Goal: Task Accomplishment & Management: Manage account settings

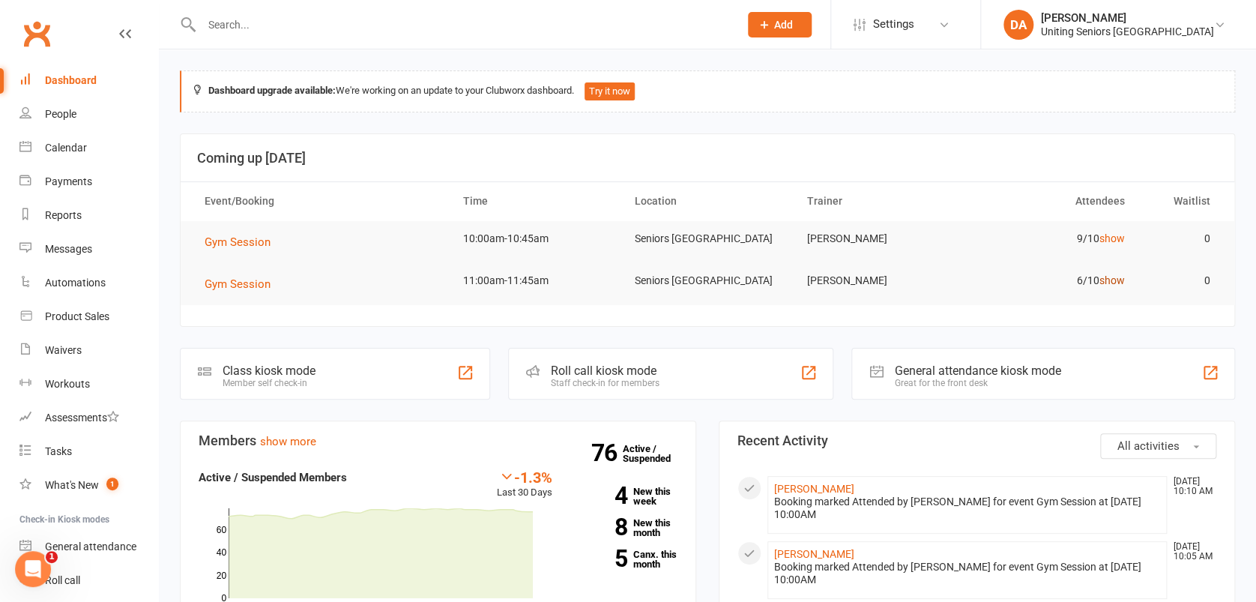
click at [1110, 279] on link "show" at bounding box center [1110, 280] width 25 height 12
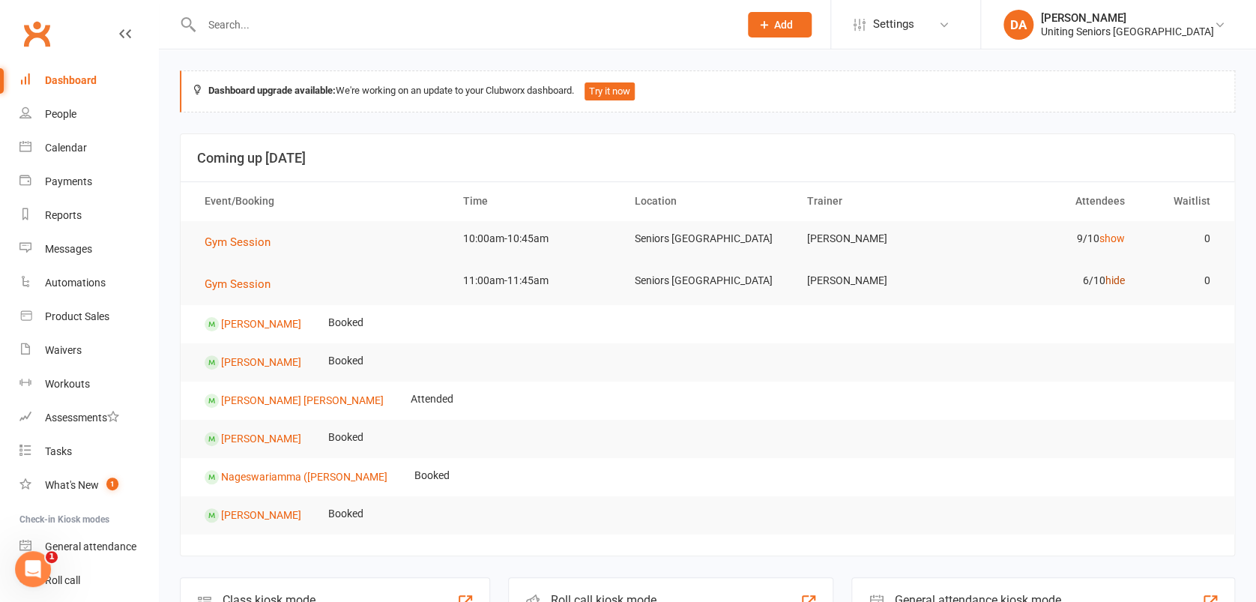
click at [1115, 281] on link "hide" at bounding box center [1113, 280] width 19 height 12
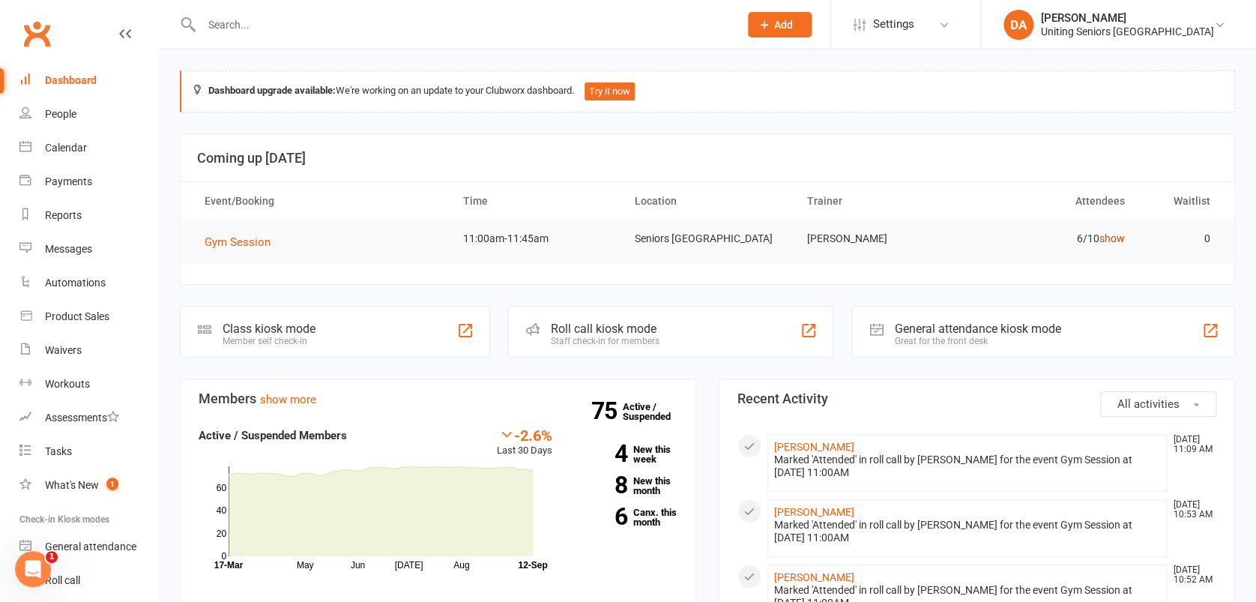
click at [1113, 235] on link "show" at bounding box center [1110, 238] width 25 height 12
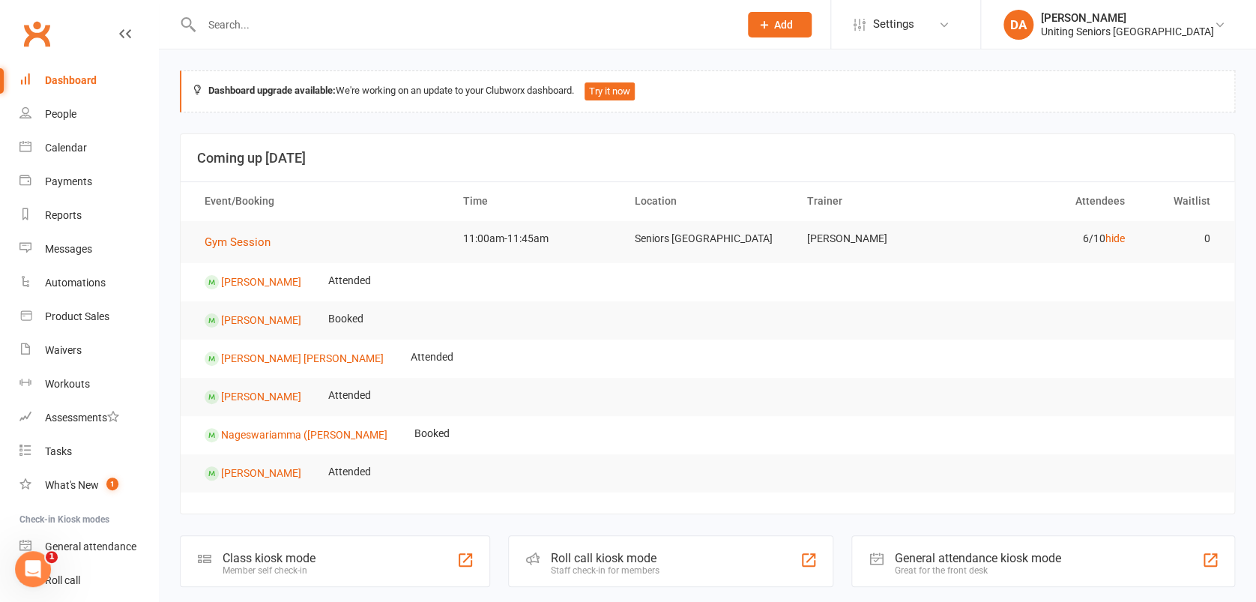
click at [1090, 240] on td "6/10 hide" at bounding box center [1051, 238] width 172 height 35
click at [1117, 240] on link "hide" at bounding box center [1113, 238] width 19 height 12
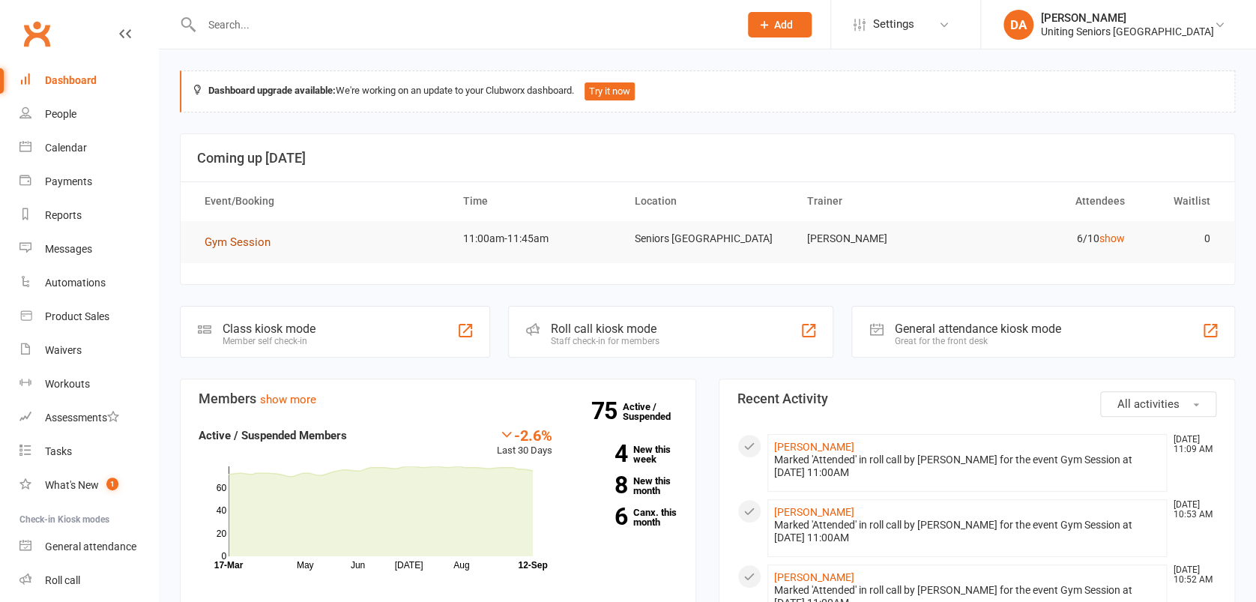
click at [236, 240] on span "Gym Session" at bounding box center [238, 241] width 66 height 13
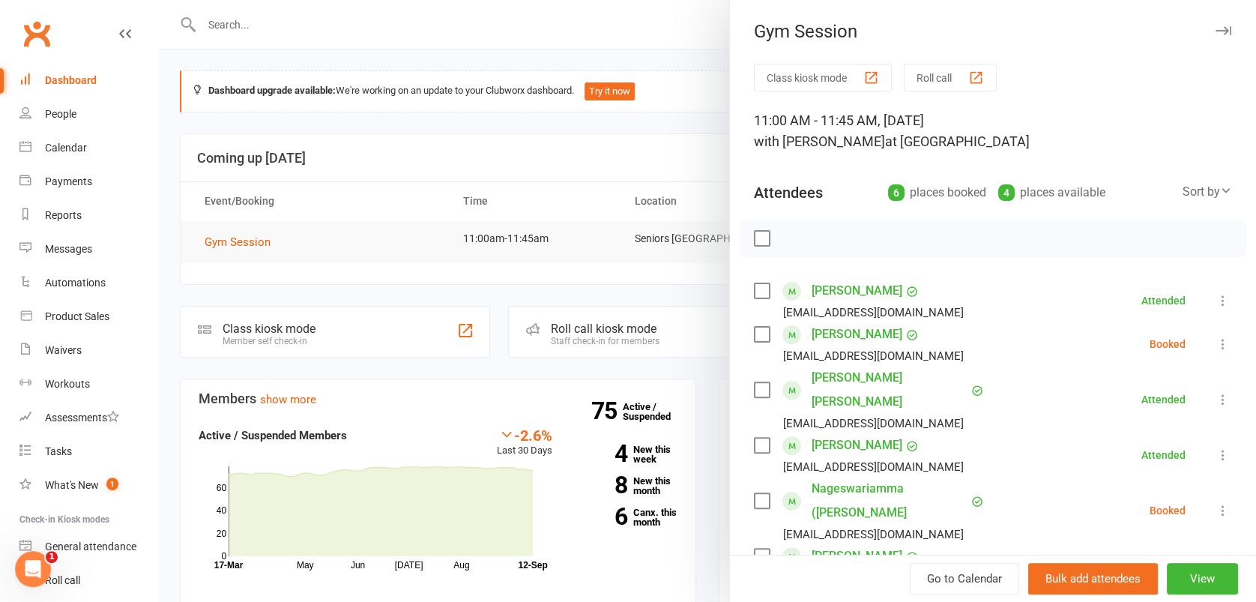
click at [1215, 339] on icon at bounding box center [1222, 343] width 15 height 15
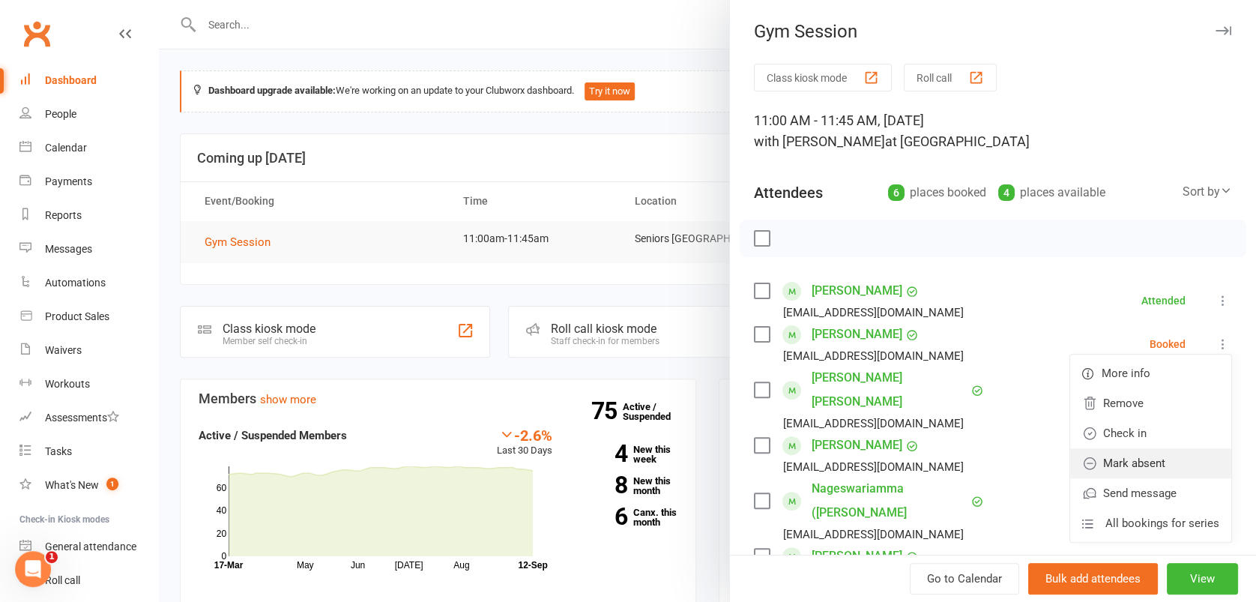
click at [1145, 461] on link "Mark absent" at bounding box center [1150, 463] width 161 height 30
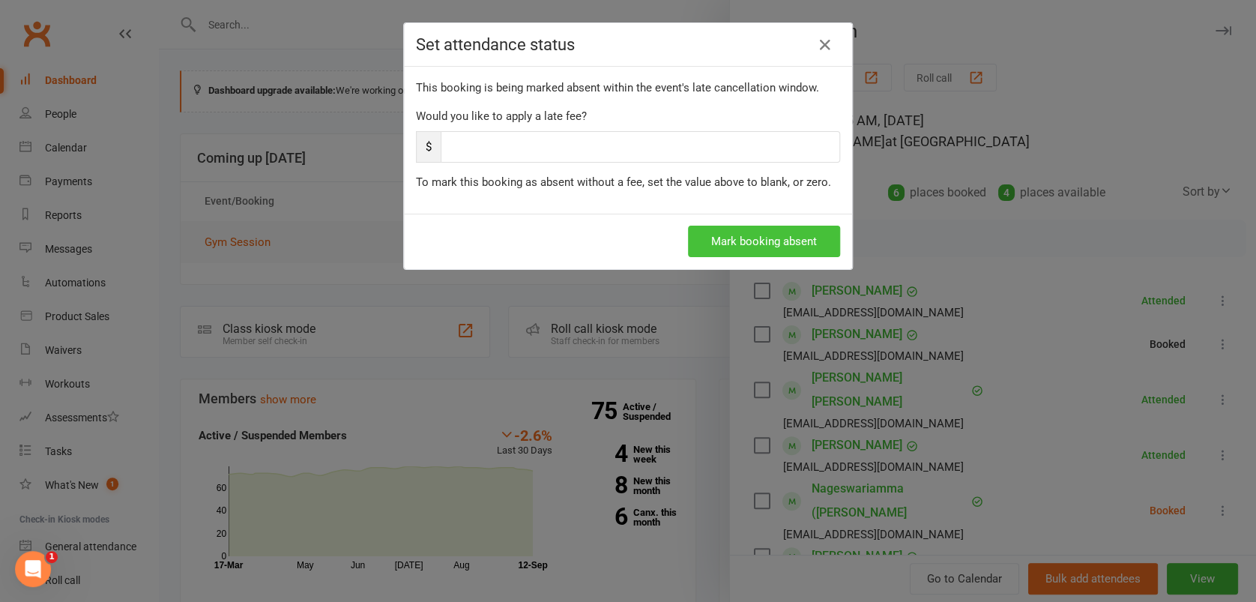
click at [796, 238] on button "Mark booking absent" at bounding box center [764, 241] width 152 height 31
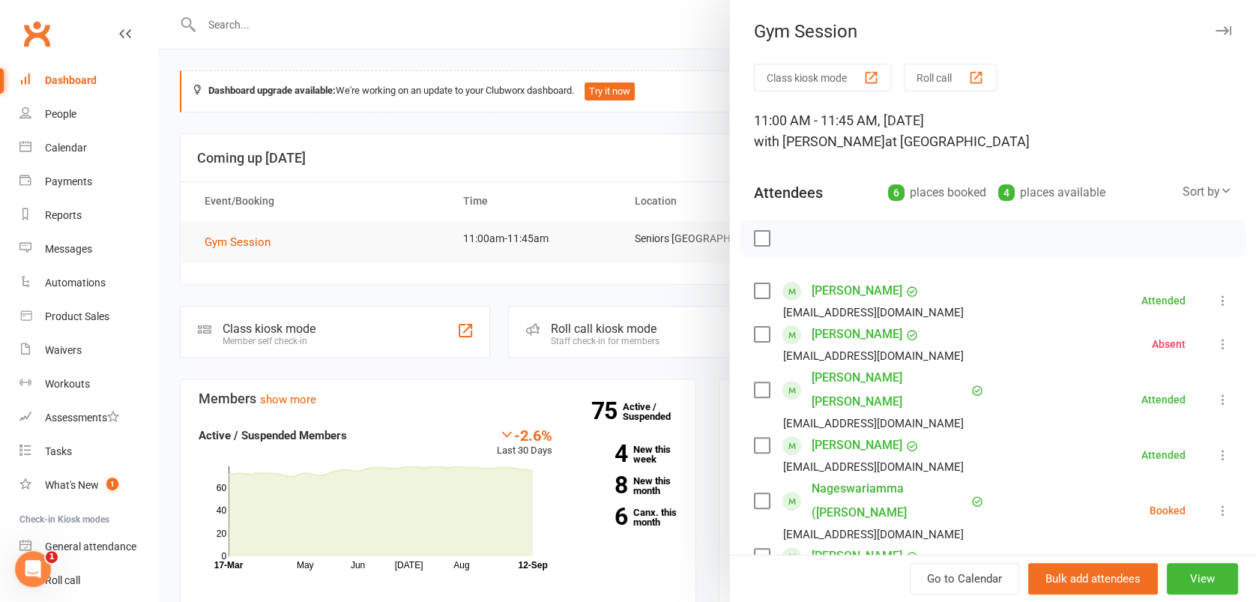
click at [1215, 503] on icon at bounding box center [1222, 510] width 15 height 15
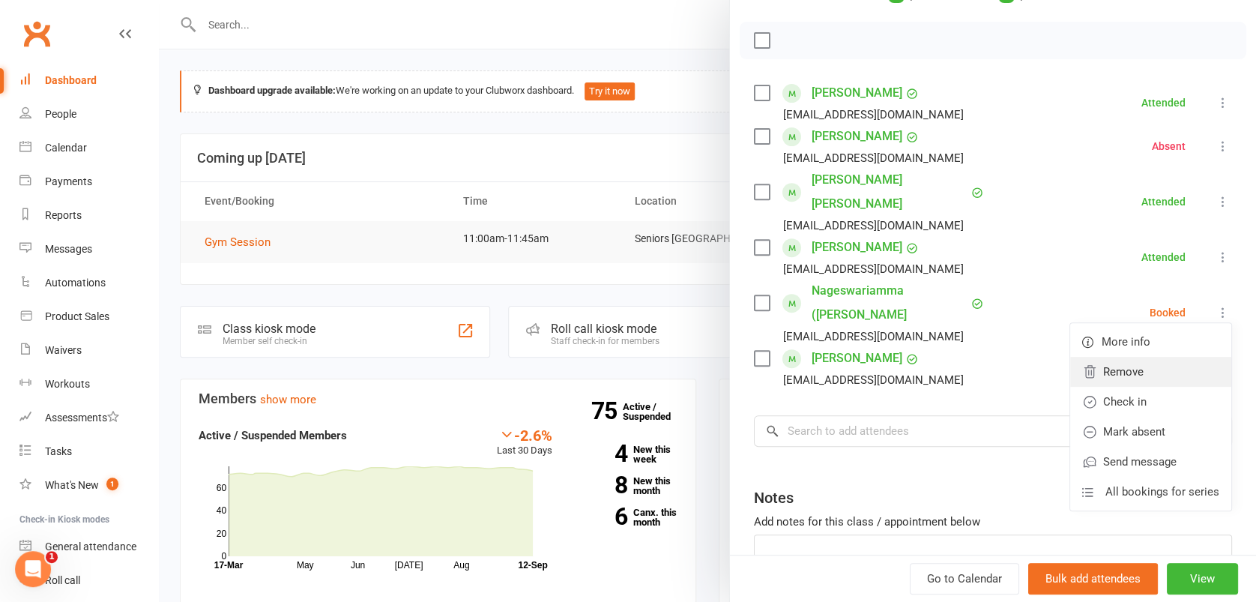
scroll to position [199, 0]
click at [1119, 415] on link "Mark absent" at bounding box center [1150, 430] width 161 height 30
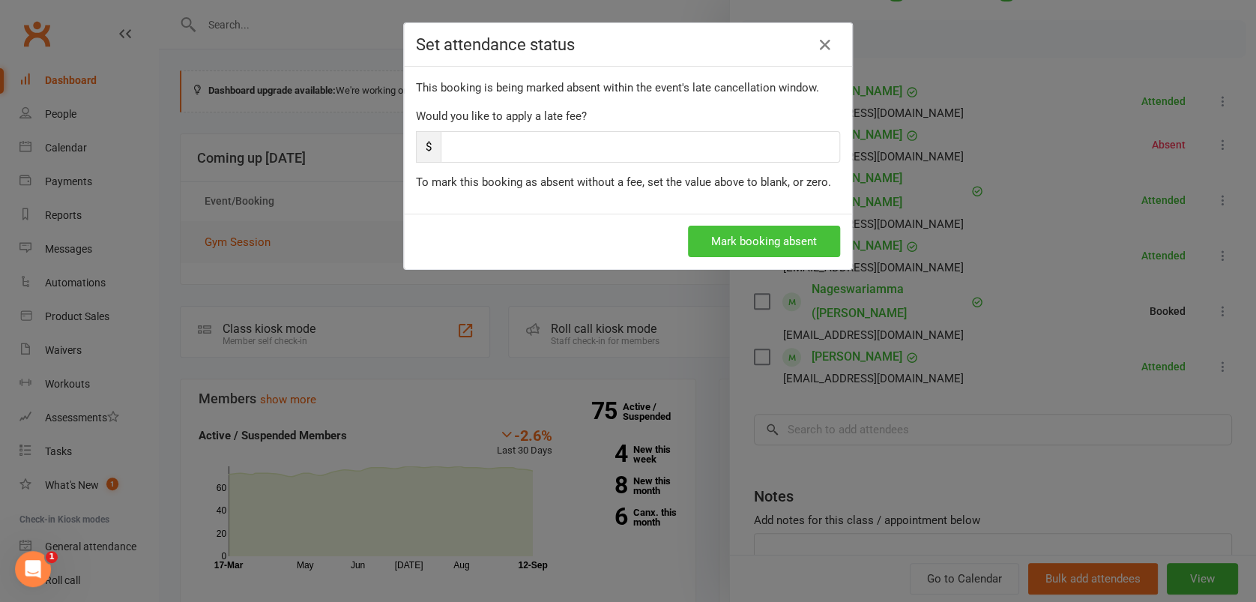
click at [790, 234] on button "Mark booking absent" at bounding box center [764, 241] width 152 height 31
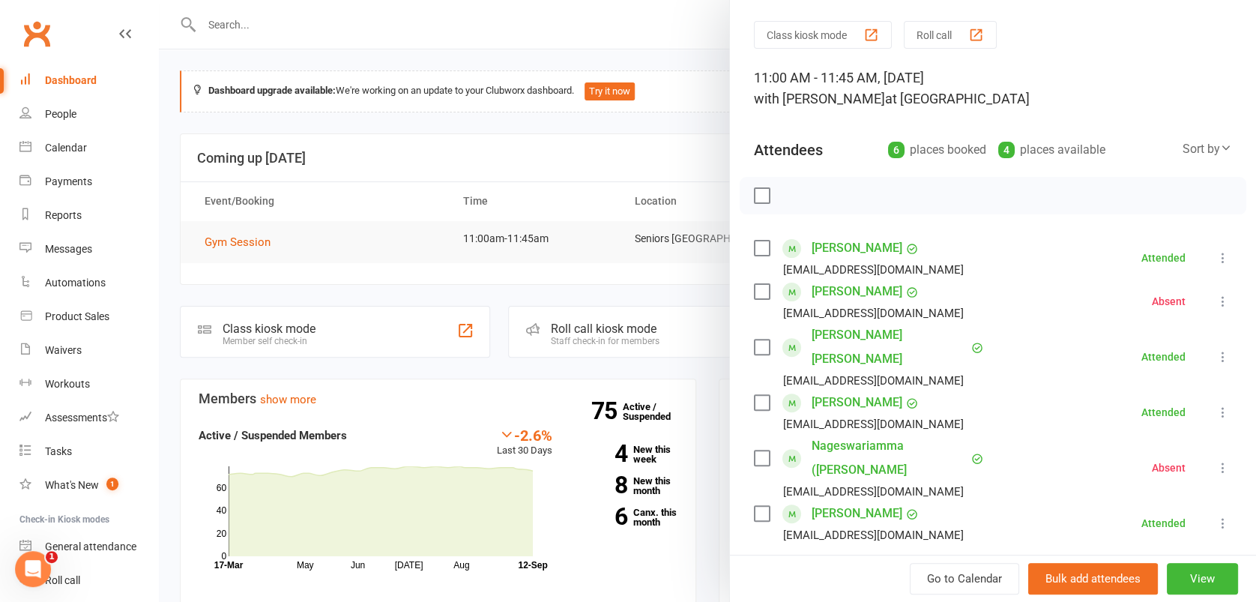
scroll to position [0, 0]
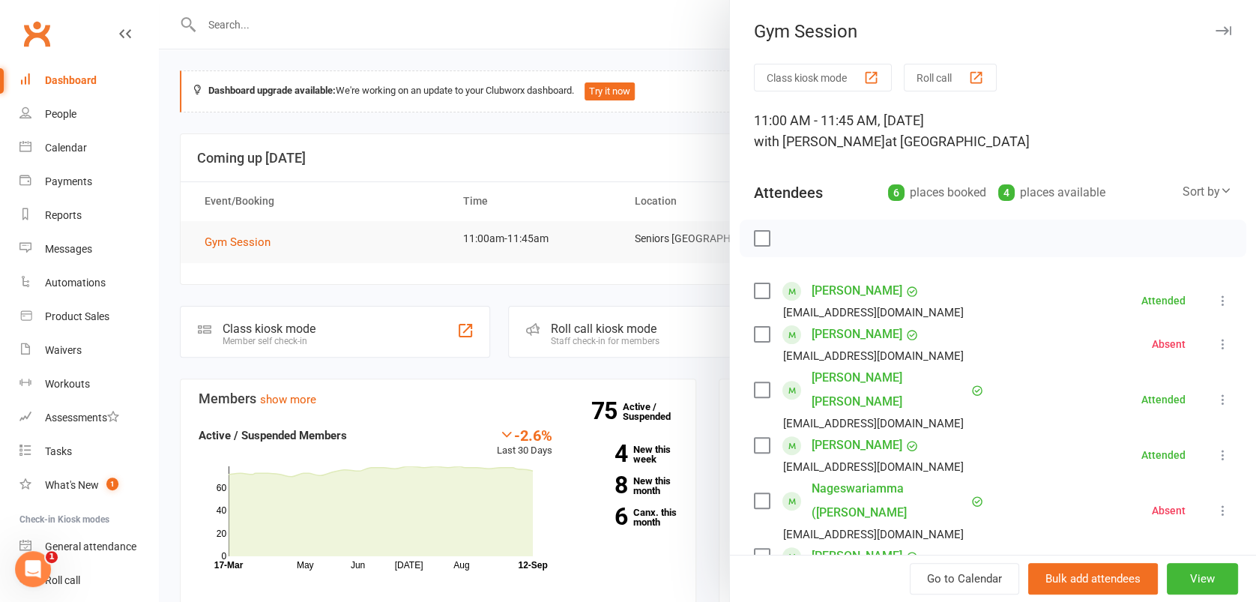
click at [1214, 25] on button "button" at bounding box center [1223, 31] width 18 height 18
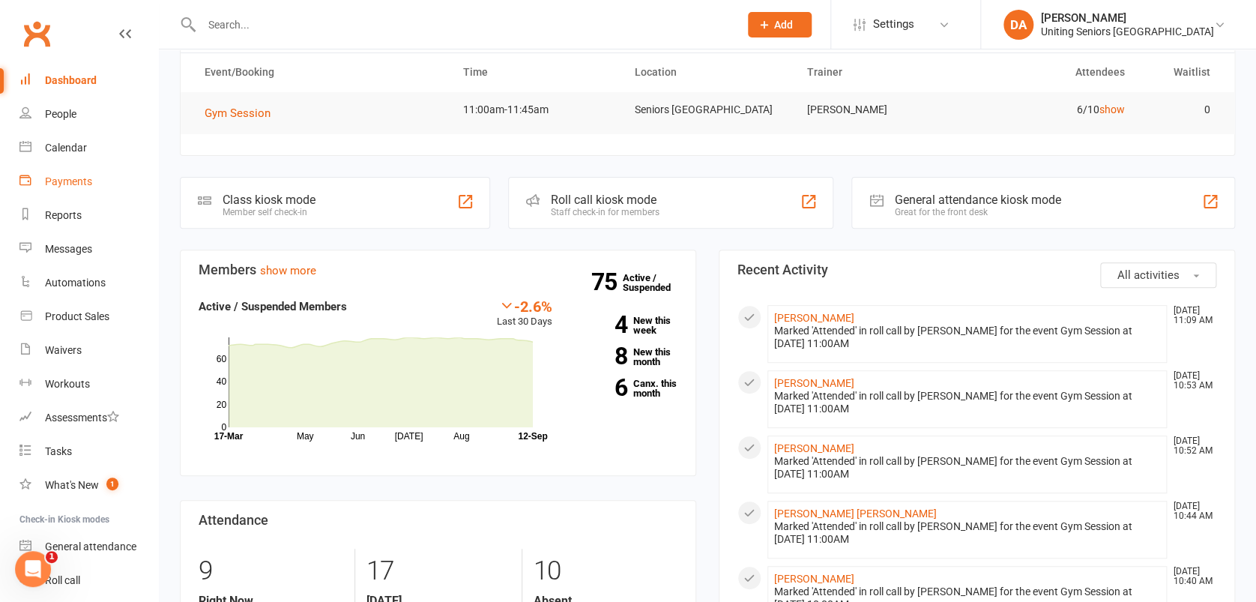
scroll to position [100, 0]
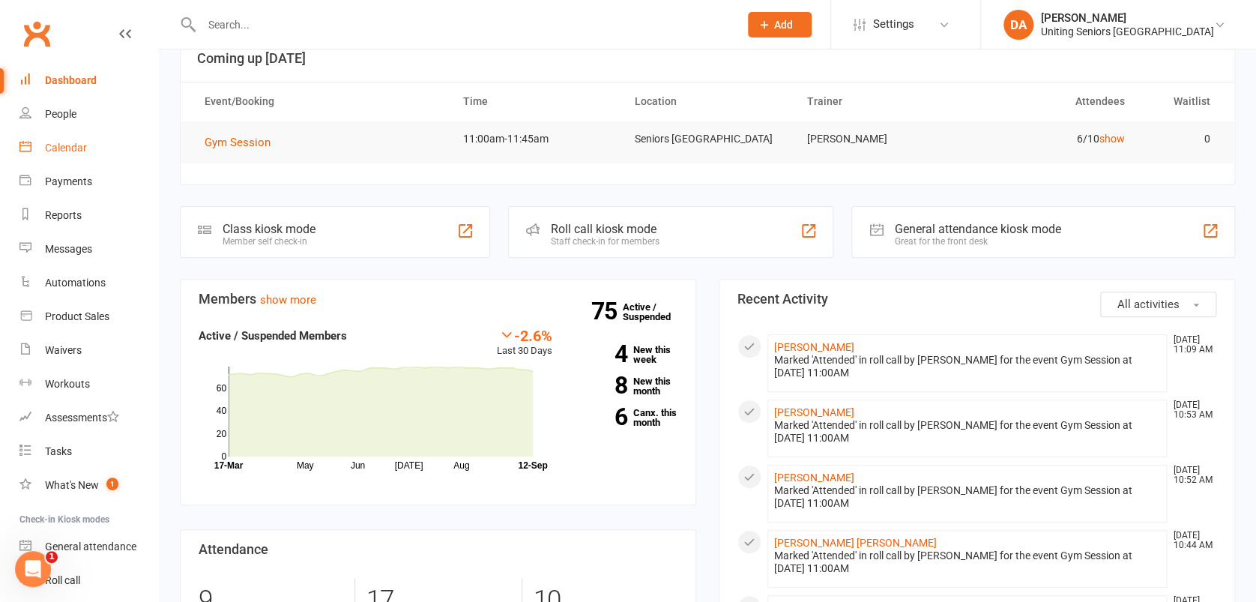
click at [89, 138] on link "Calendar" at bounding box center [88, 148] width 139 height 34
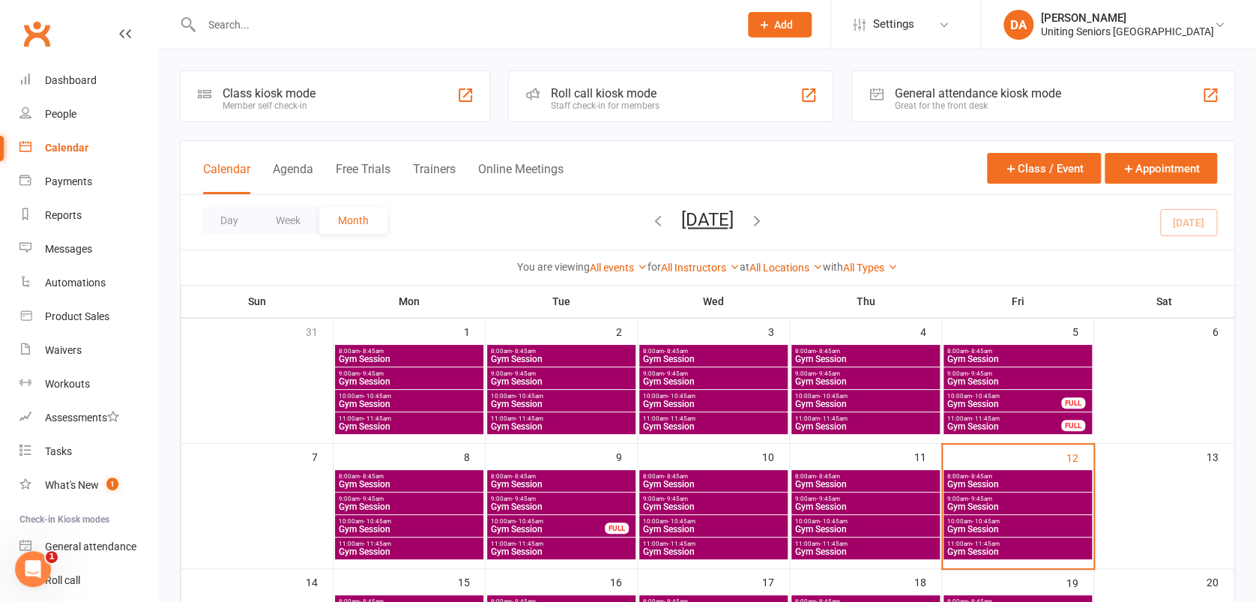
click at [1032, 520] on span "10:00am - 10:45am" at bounding box center [1017, 521] width 142 height 7
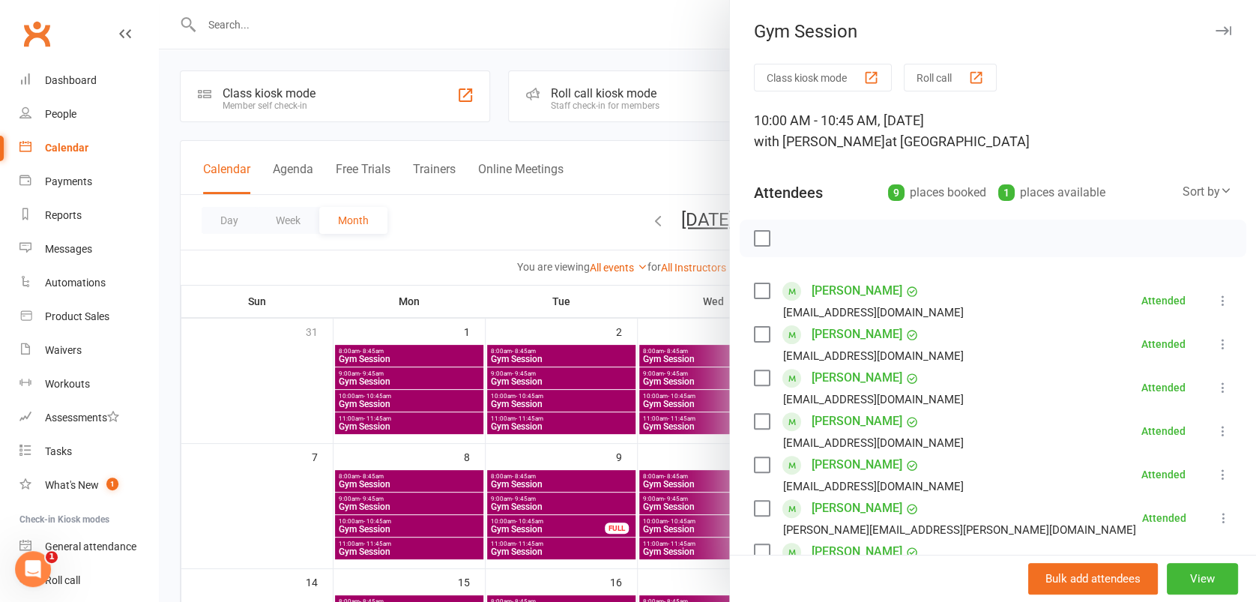
click at [1214, 25] on button "button" at bounding box center [1223, 31] width 18 height 18
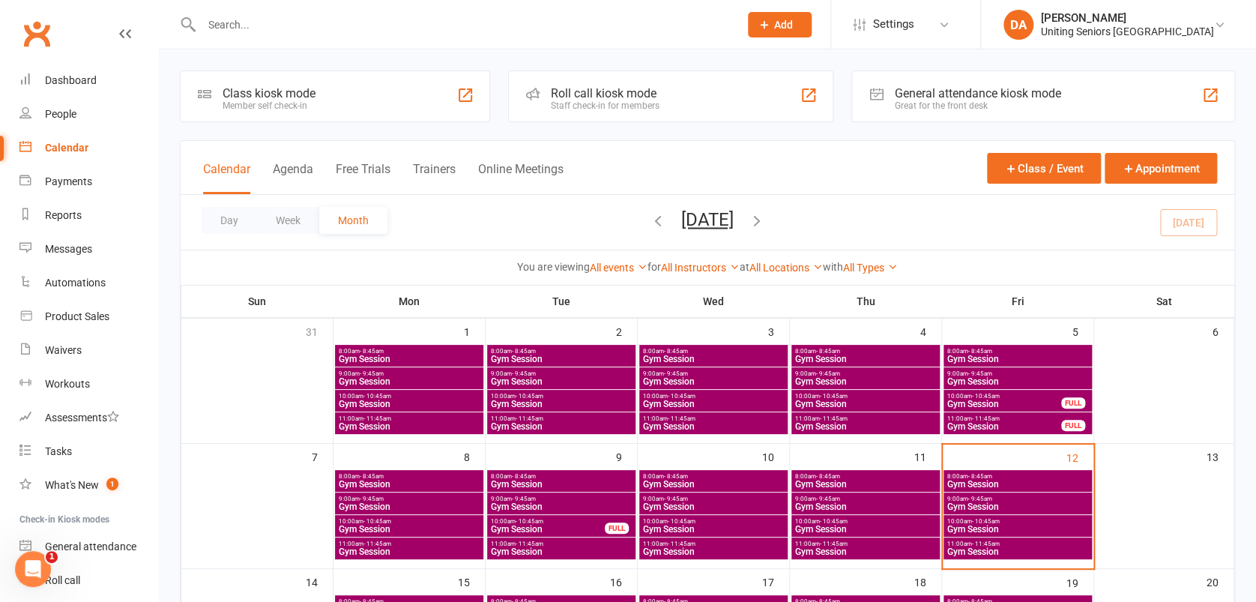
click at [1018, 497] on span "9:00am - 9:45am" at bounding box center [1017, 498] width 142 height 7
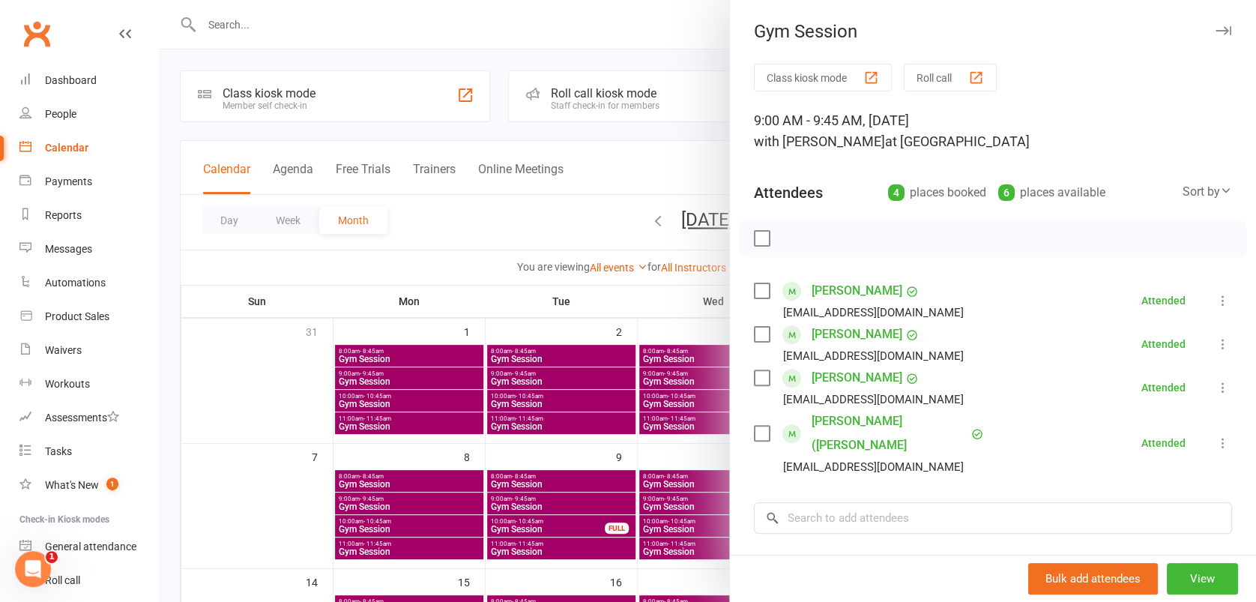
click at [1215, 28] on icon "button" at bounding box center [1223, 30] width 16 height 9
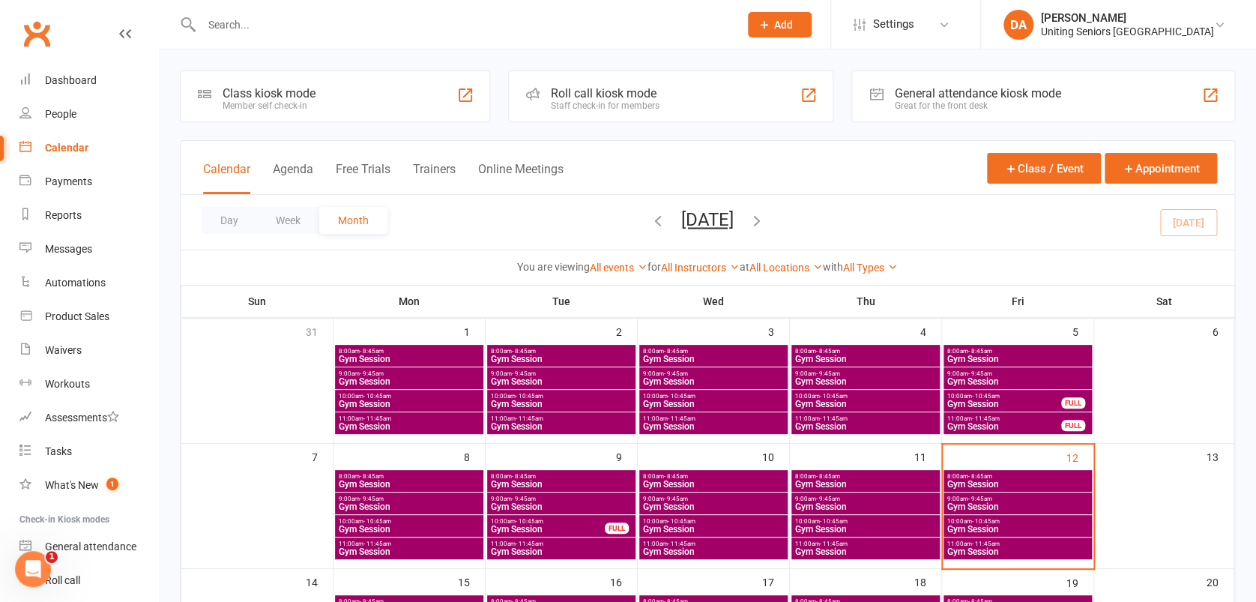
click at [1065, 476] on span "8:00am - 8:45am" at bounding box center [1017, 476] width 142 height 7
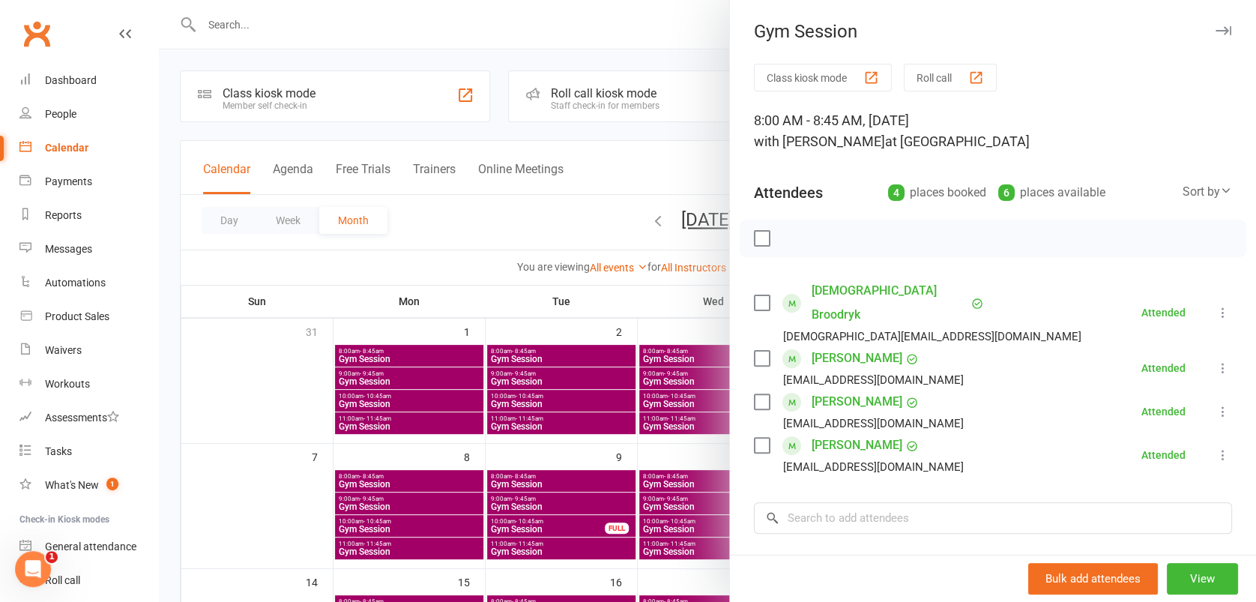
click at [1215, 32] on icon "button" at bounding box center [1223, 30] width 16 height 9
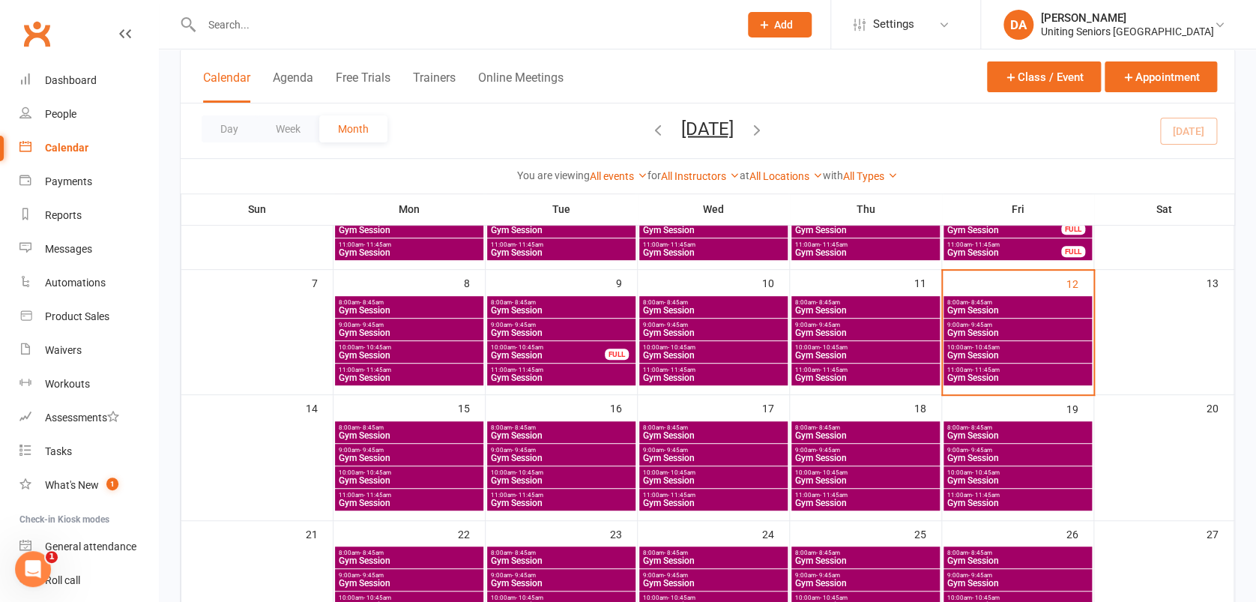
scroll to position [300, 0]
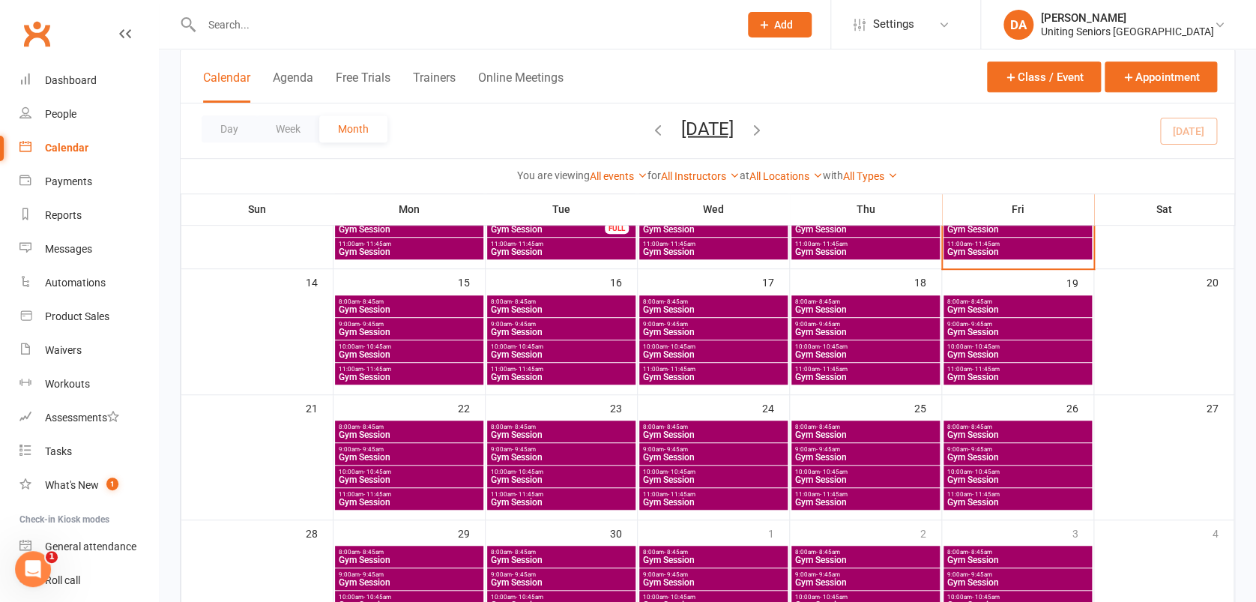
click at [476, 300] on span "8:00am - 8:45am" at bounding box center [409, 301] width 142 height 7
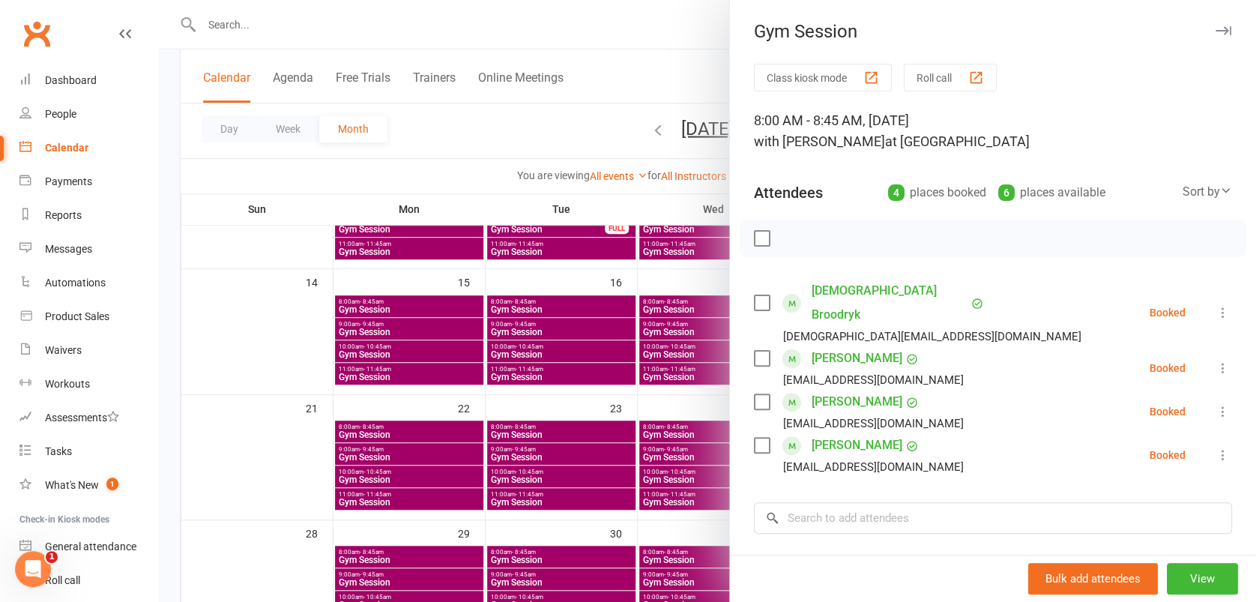
click at [1214, 23] on button "button" at bounding box center [1223, 31] width 18 height 18
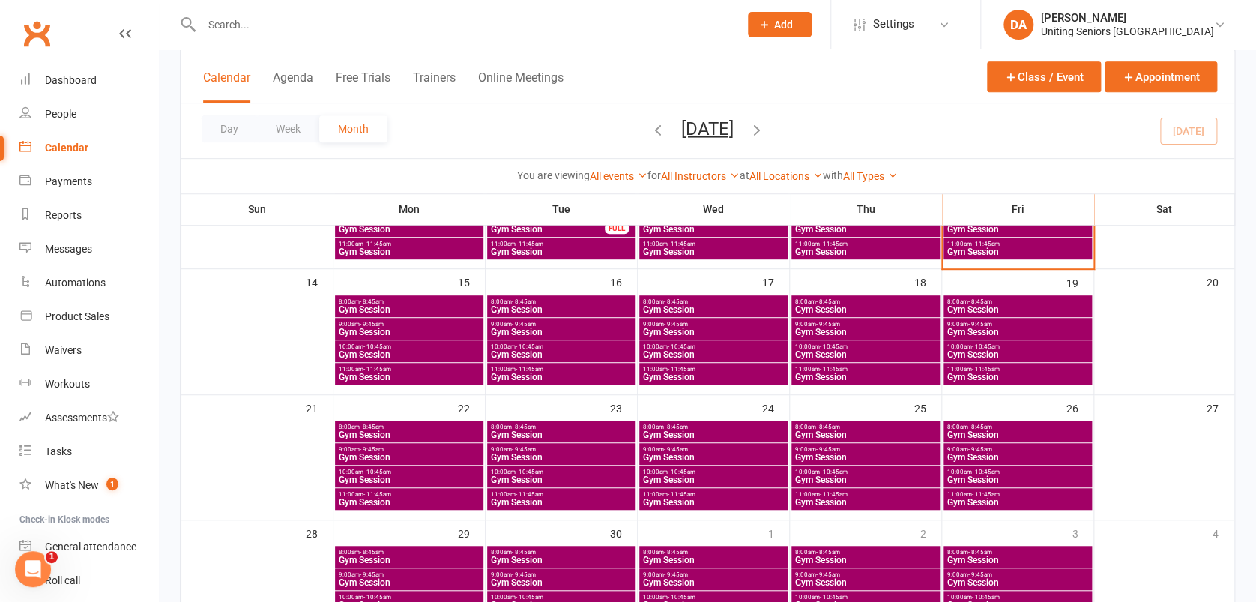
click at [450, 327] on span "Gym Session" at bounding box center [409, 331] width 142 height 9
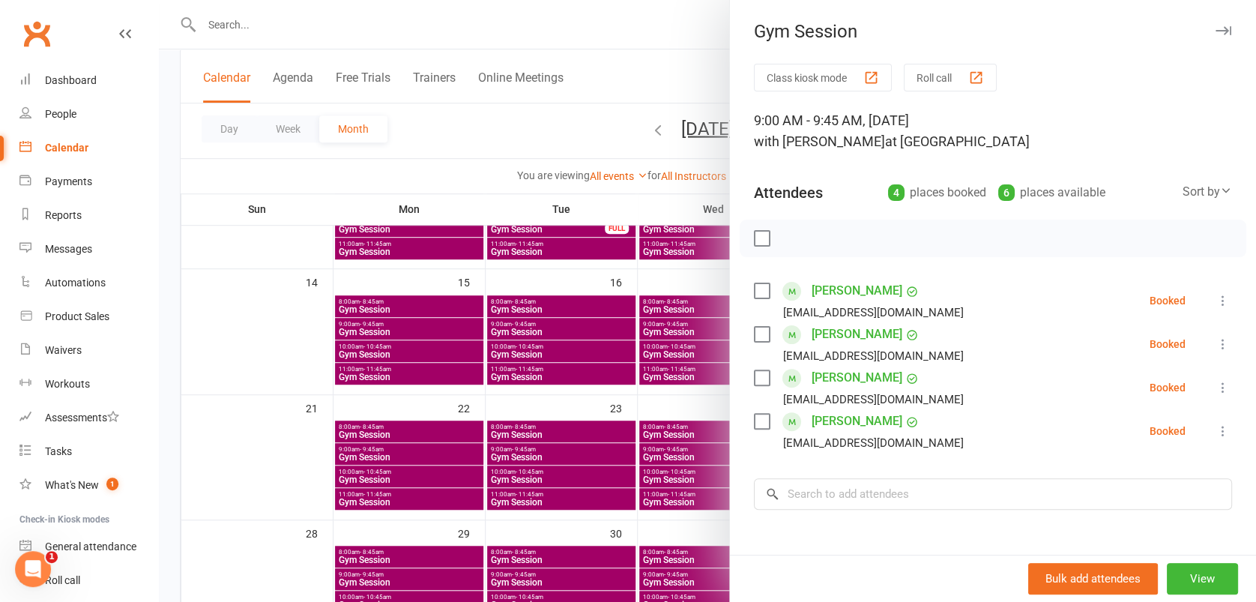
click at [1215, 31] on icon "button" at bounding box center [1223, 30] width 16 height 9
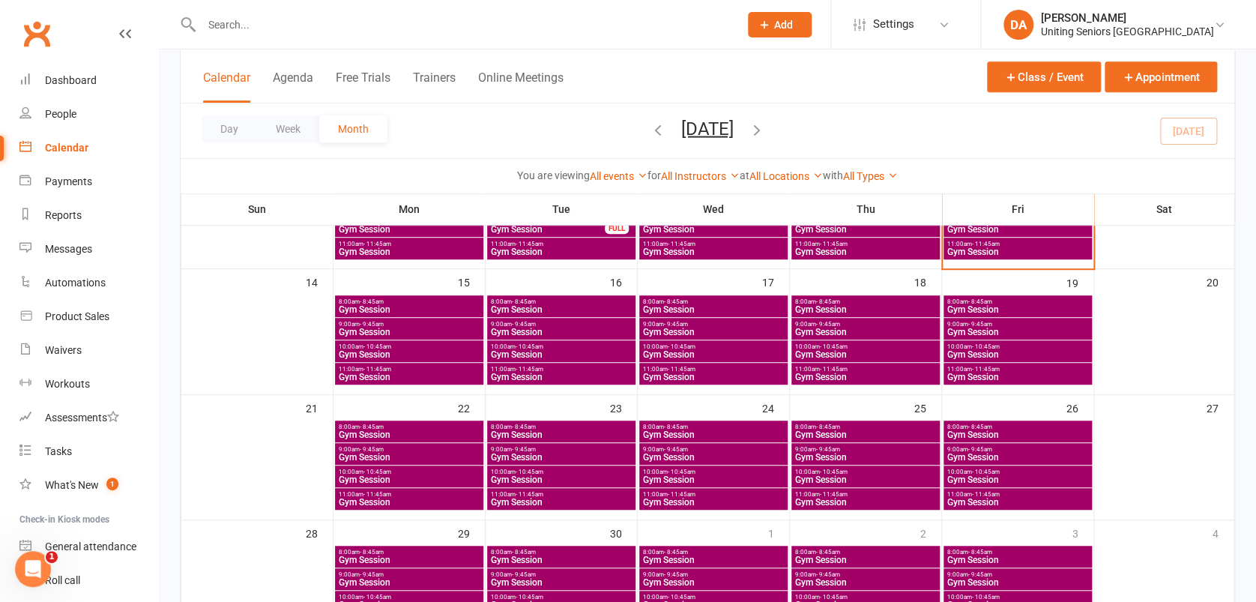
click at [426, 345] on span "10:00am - 10:45am" at bounding box center [409, 346] width 142 height 7
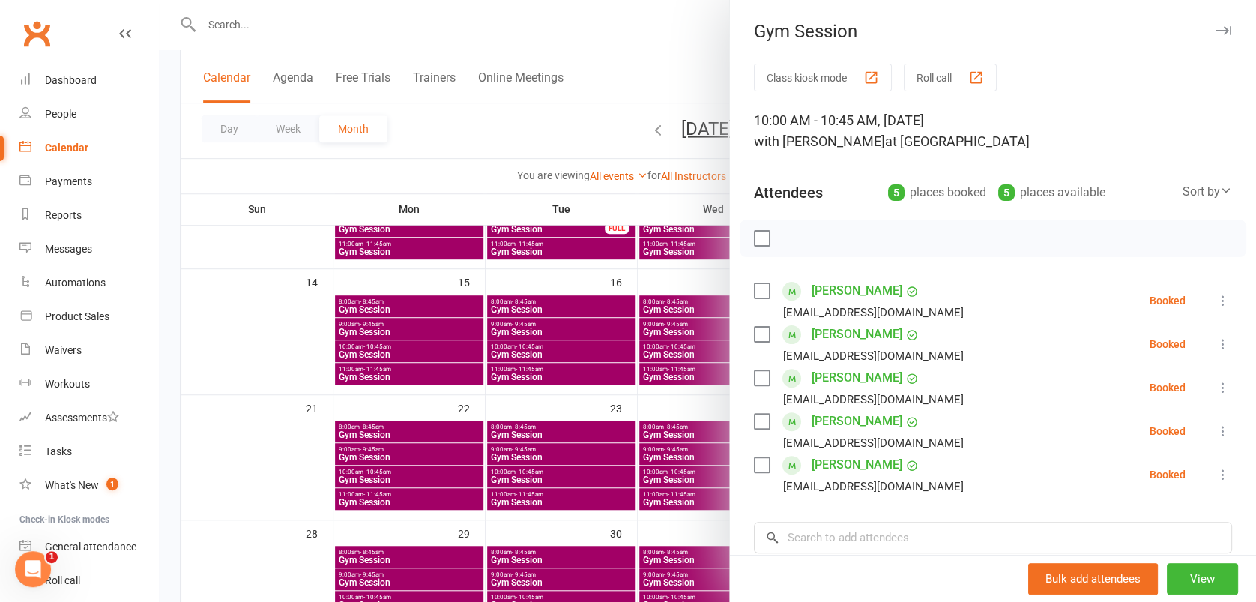
click at [1215, 27] on icon "button" at bounding box center [1223, 30] width 16 height 9
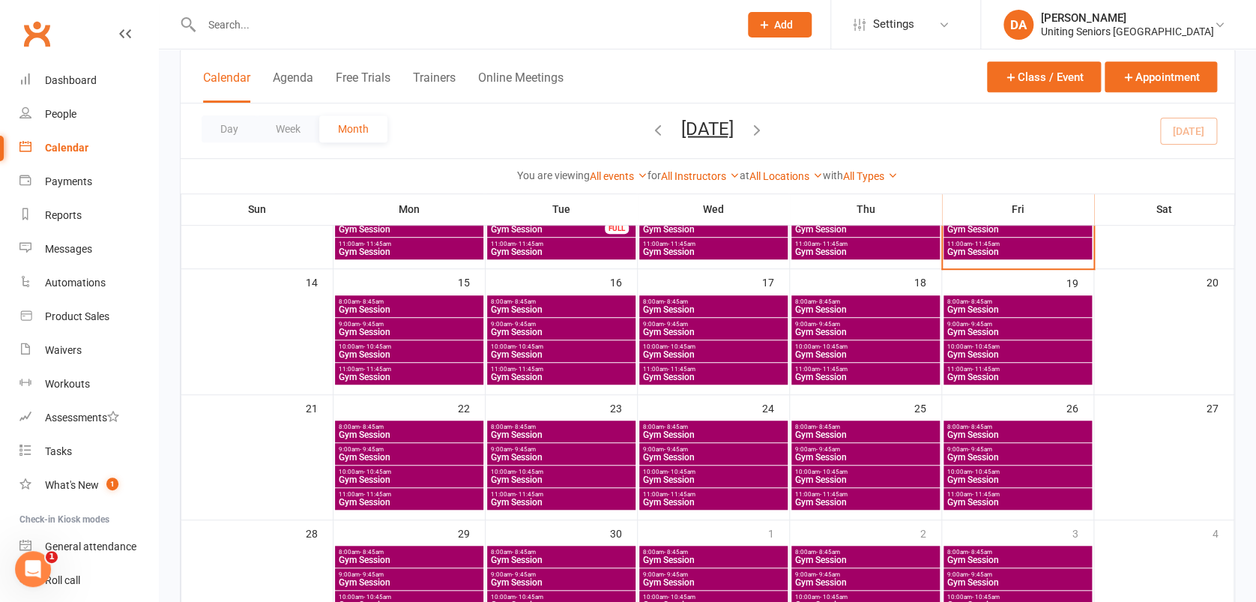
click at [367, 381] on div "11:00am - 11:45am Gym Session" at bounding box center [409, 374] width 148 height 22
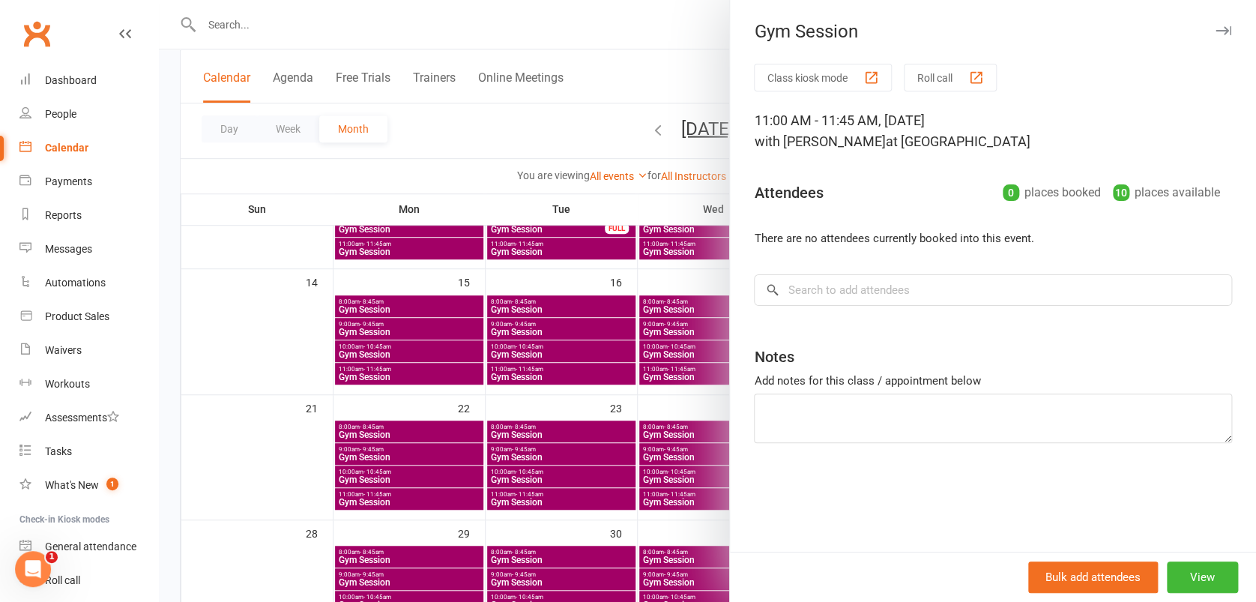
click at [1215, 29] on icon "button" at bounding box center [1223, 30] width 16 height 9
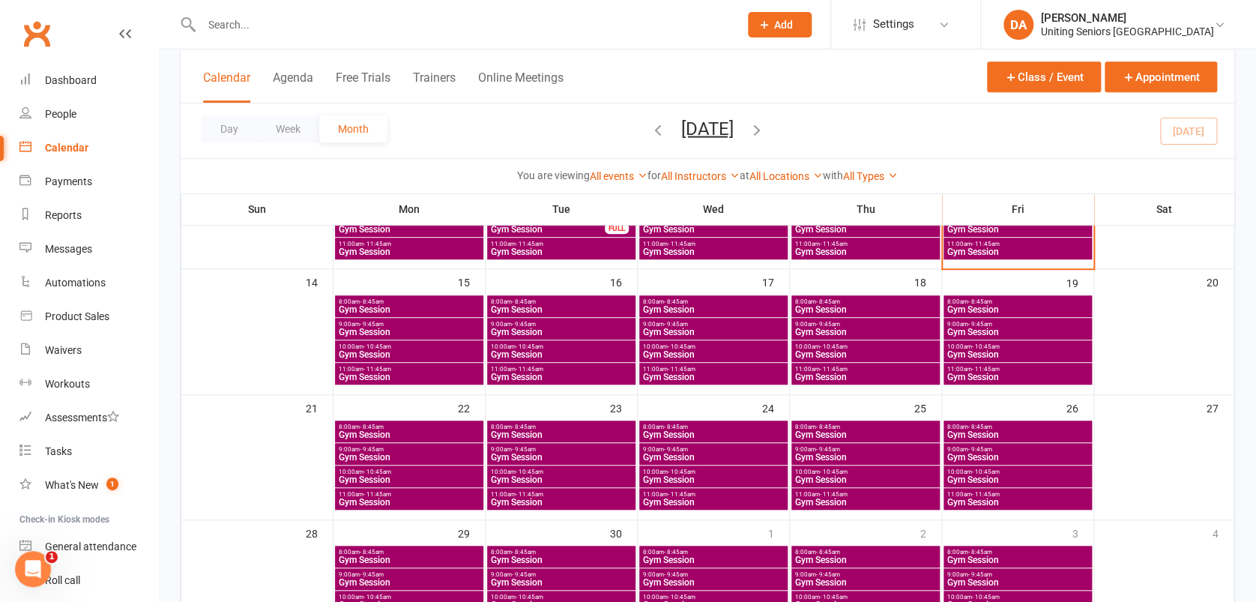
click at [619, 369] on span "11:00am - 11:45am" at bounding box center [561, 369] width 142 height 7
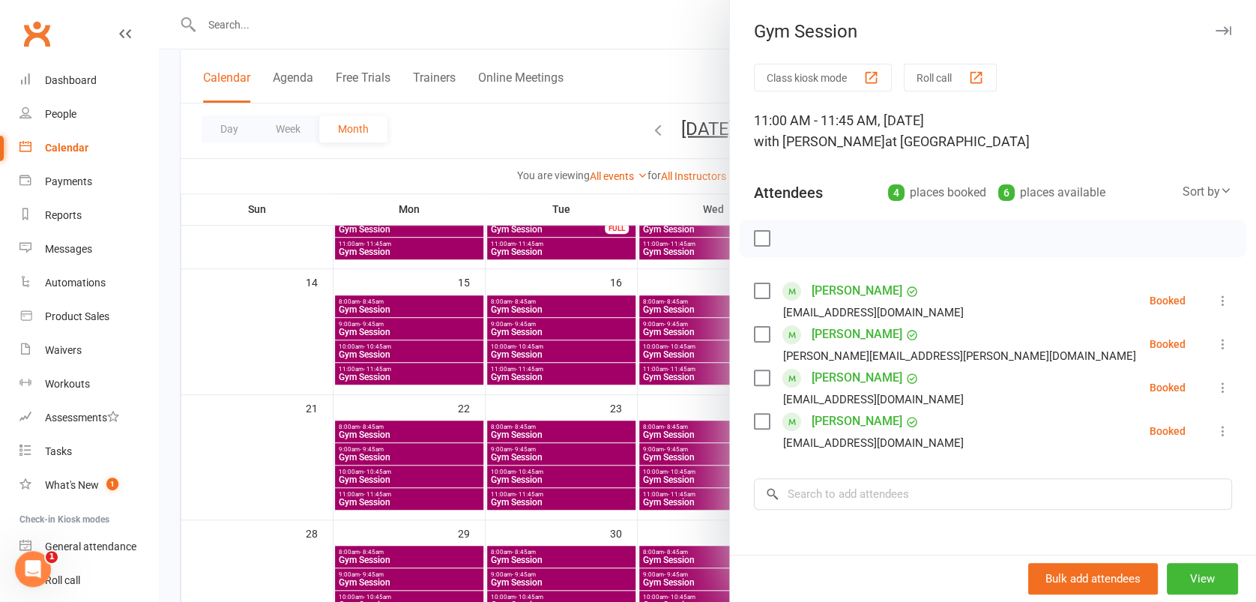
click at [1215, 30] on icon "button" at bounding box center [1223, 30] width 16 height 9
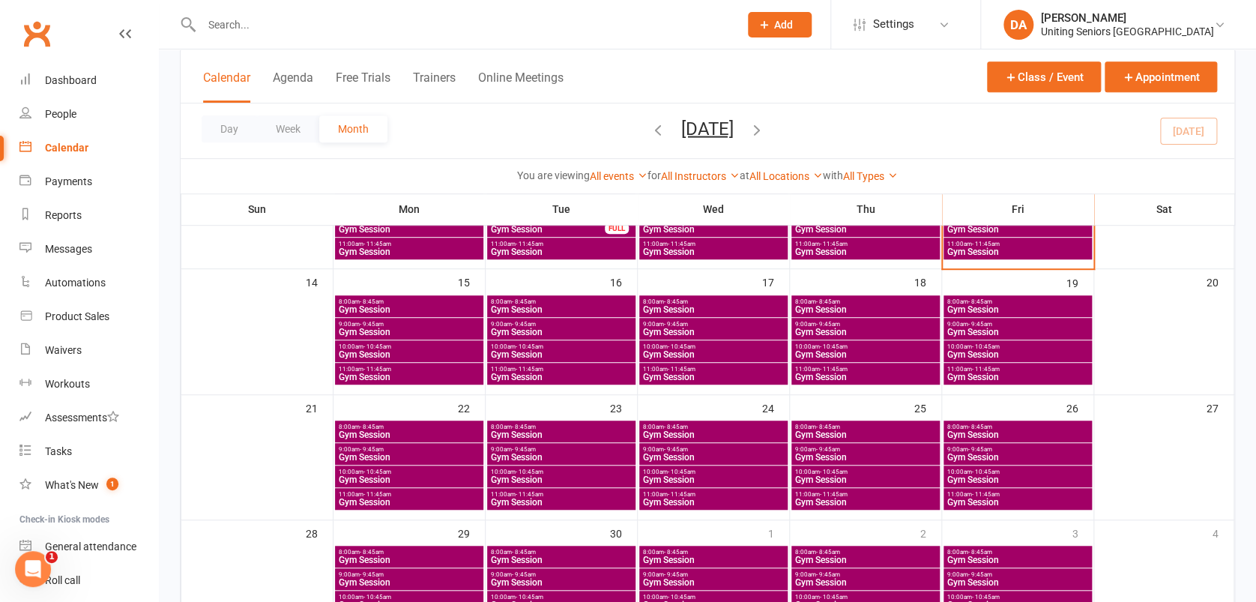
click at [618, 345] on span "10:00am - 10:45am" at bounding box center [561, 346] width 142 height 7
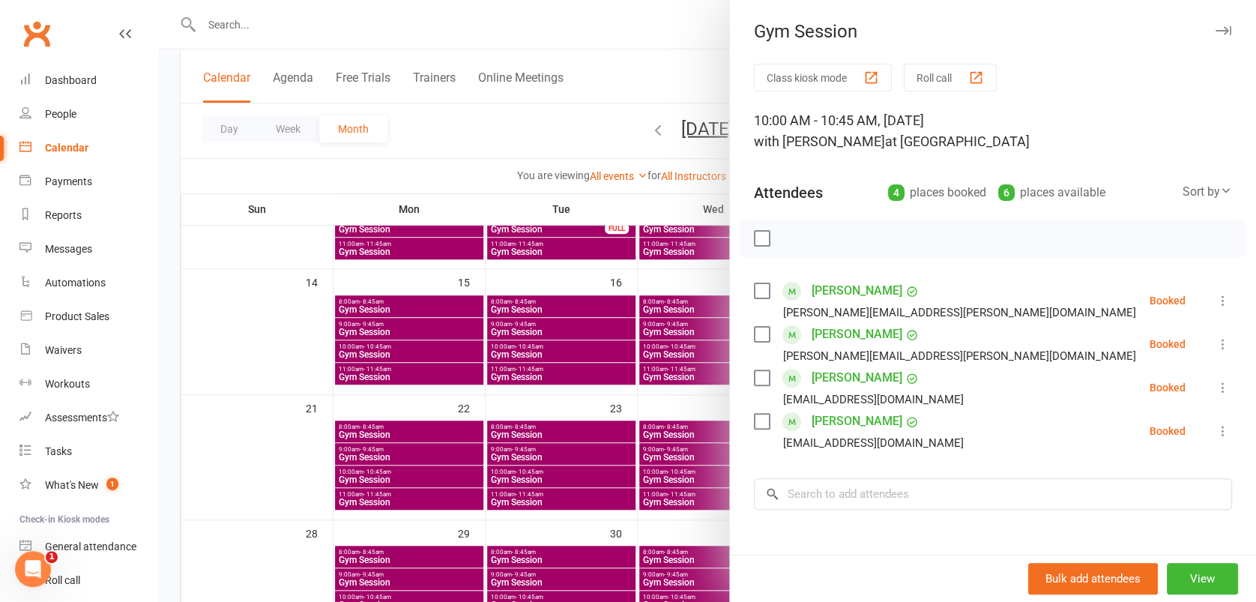
click at [1215, 26] on icon "button" at bounding box center [1223, 30] width 16 height 9
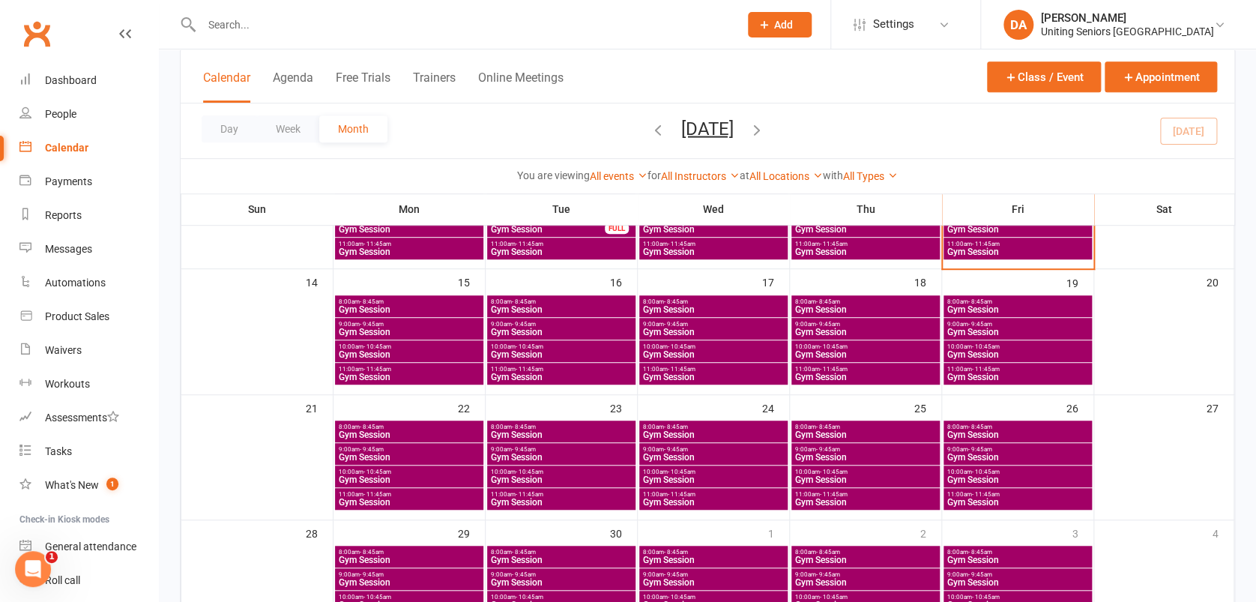
click at [627, 318] on div "9:00am - 9:45am Gym Session" at bounding box center [561, 329] width 148 height 22
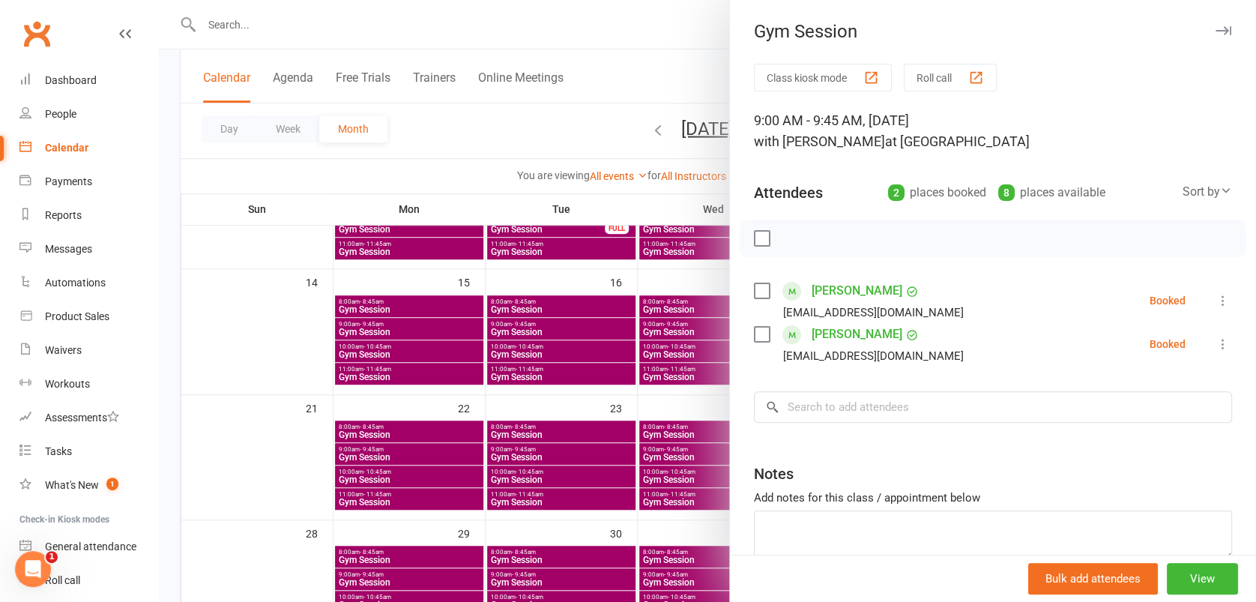
click at [1214, 36] on button "button" at bounding box center [1223, 31] width 18 height 18
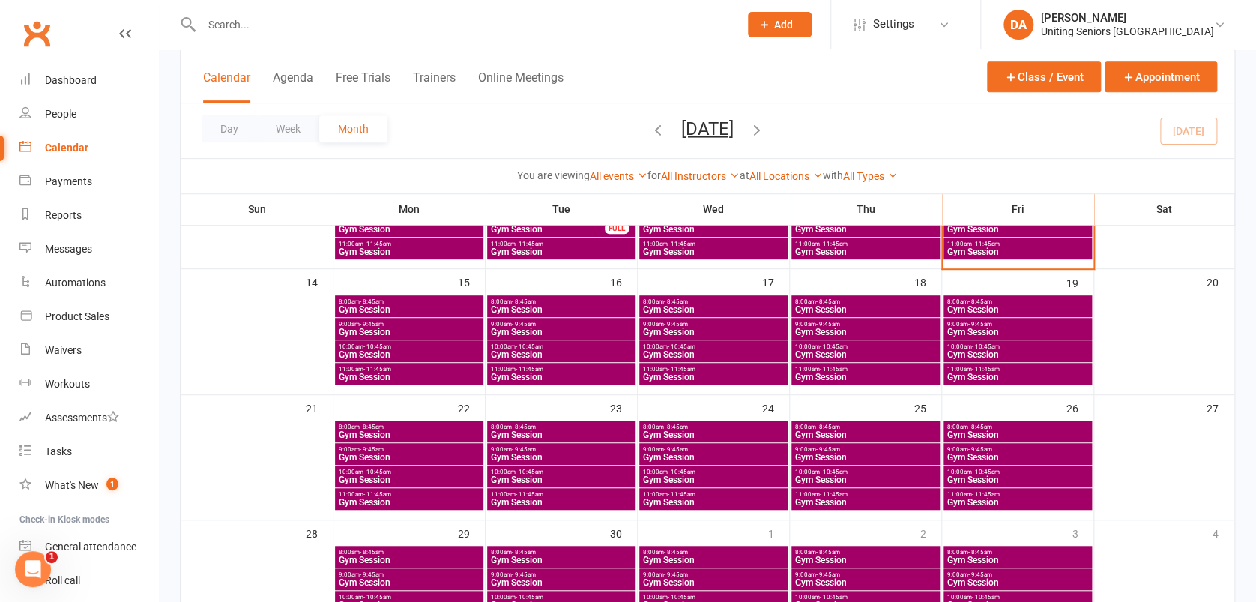
click at [605, 302] on span "8:00am - 8:45am" at bounding box center [561, 301] width 142 height 7
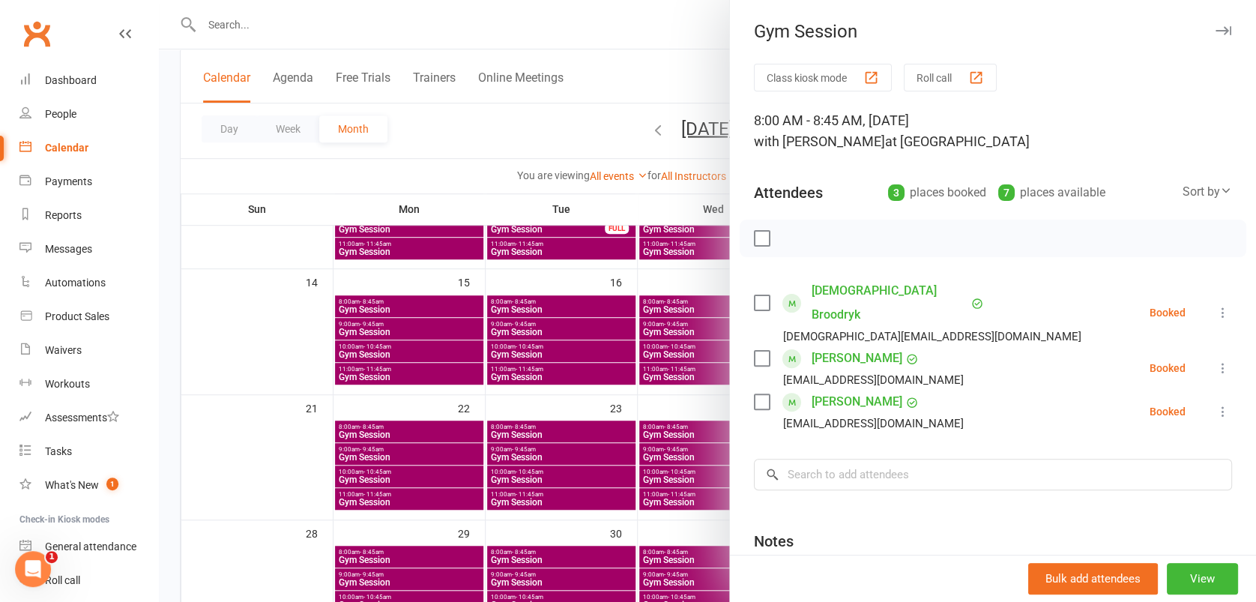
click at [1215, 34] on icon "button" at bounding box center [1223, 30] width 16 height 9
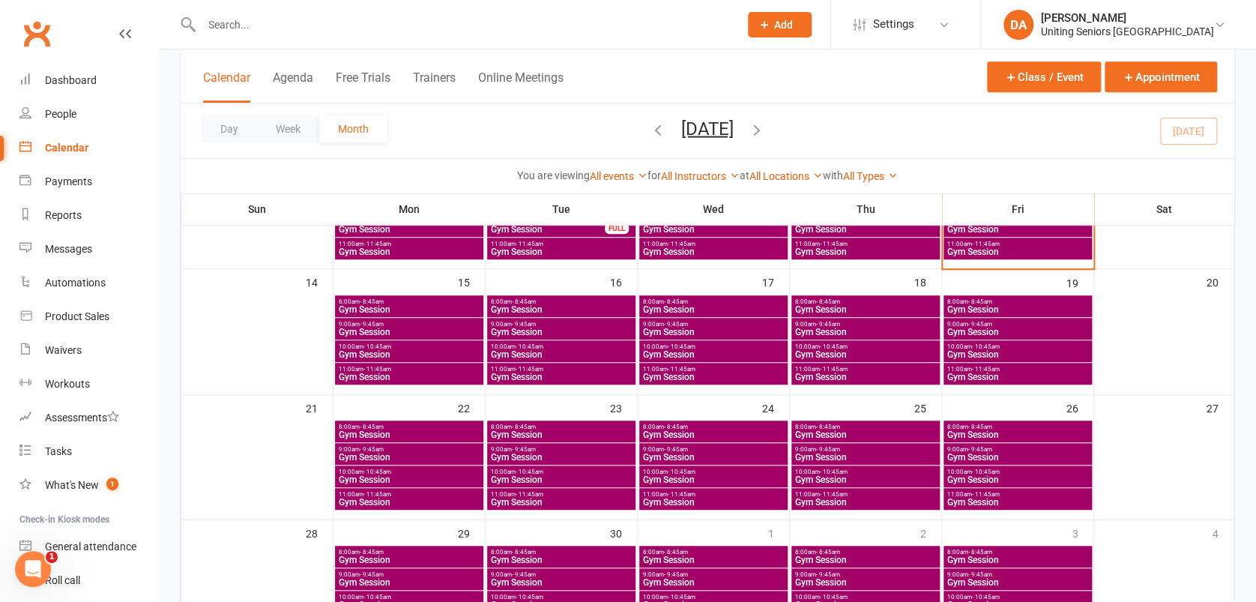
click at [993, 305] on span "Gym Session" at bounding box center [1017, 309] width 142 height 9
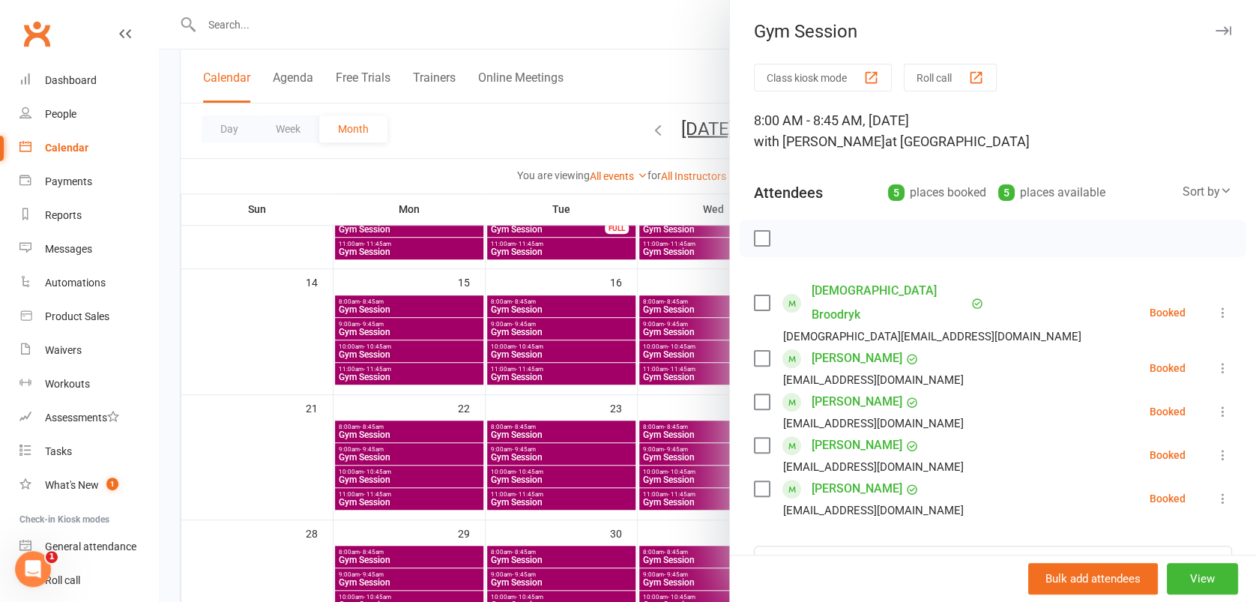
click at [1215, 30] on icon "button" at bounding box center [1223, 30] width 16 height 9
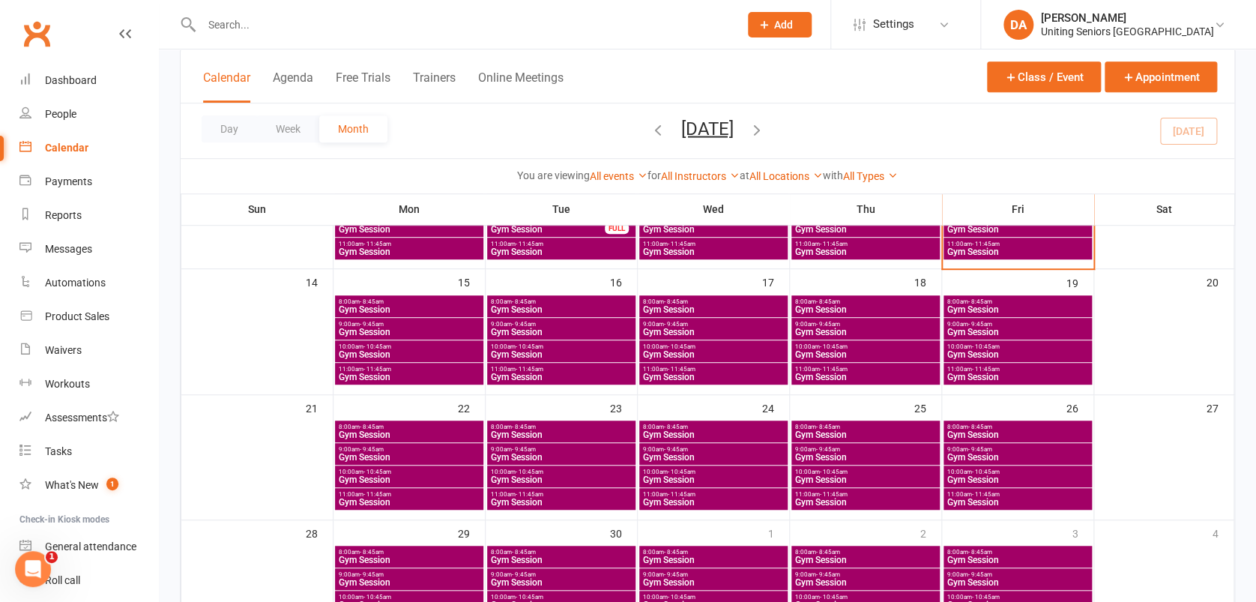
click at [882, 298] on span "8:00am - 8:45am" at bounding box center [865, 301] width 142 height 7
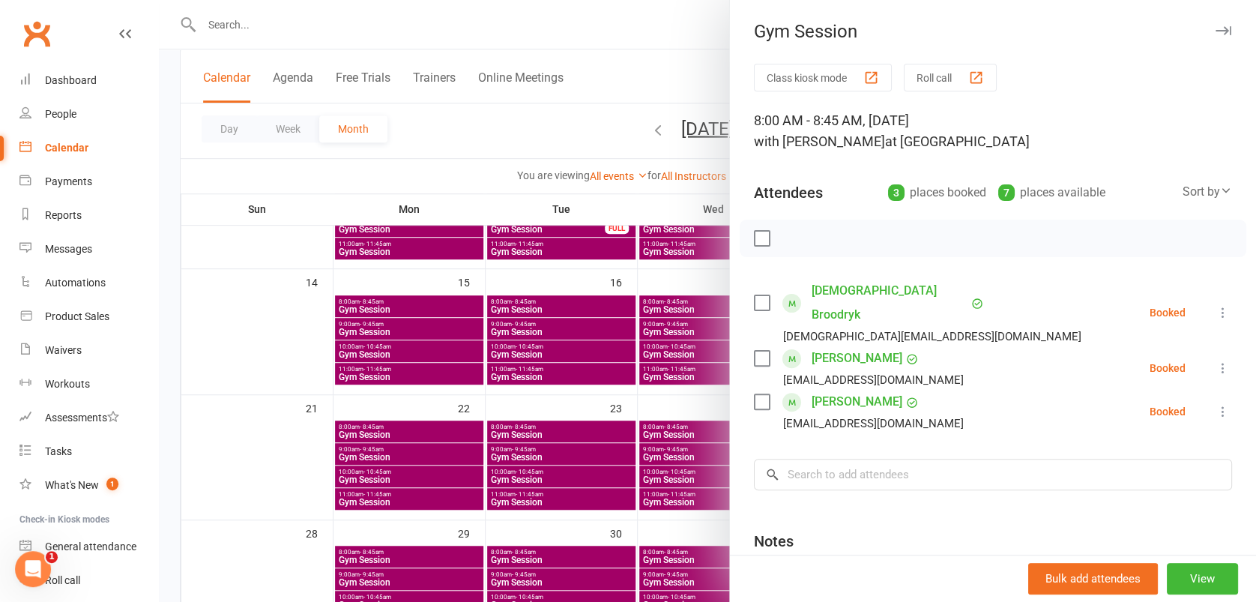
click at [1214, 25] on button "button" at bounding box center [1223, 31] width 18 height 18
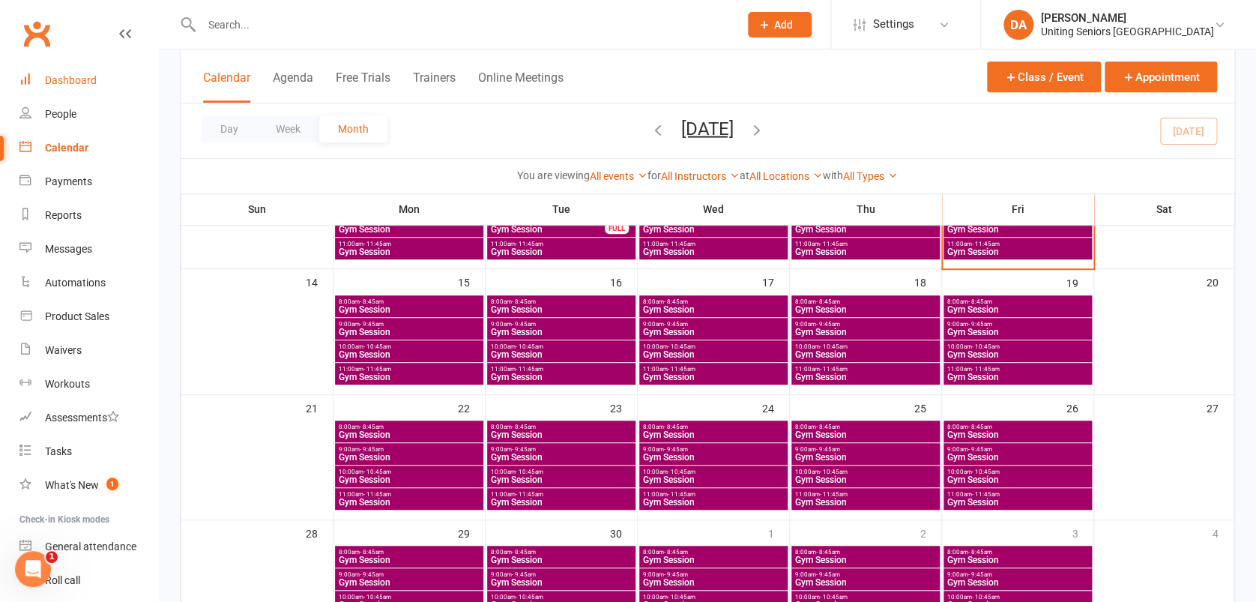
click at [70, 79] on div "Dashboard" at bounding box center [71, 80] width 52 height 12
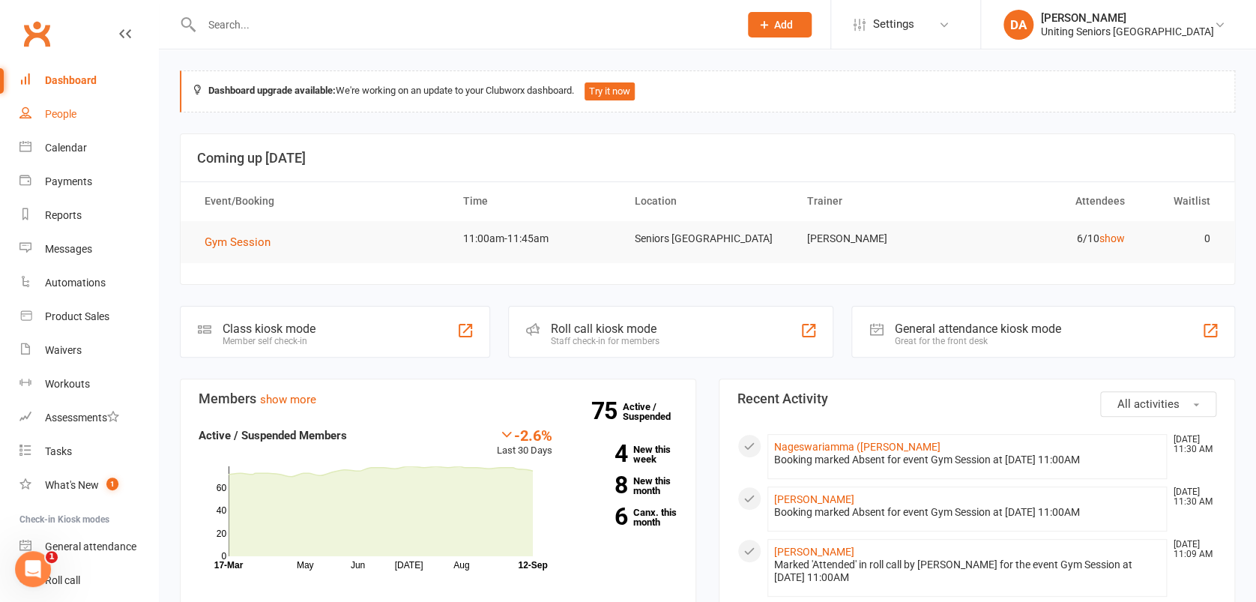
click at [69, 112] on div "People" at bounding box center [60, 114] width 31 height 12
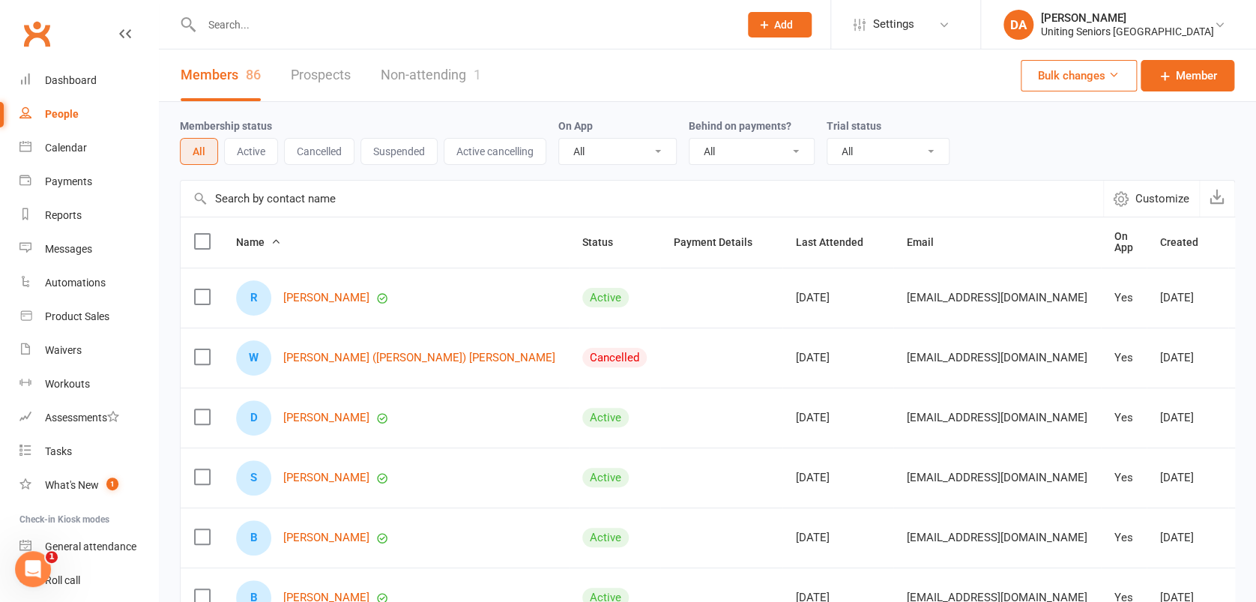
click at [267, 145] on button "Active" at bounding box center [251, 151] width 54 height 27
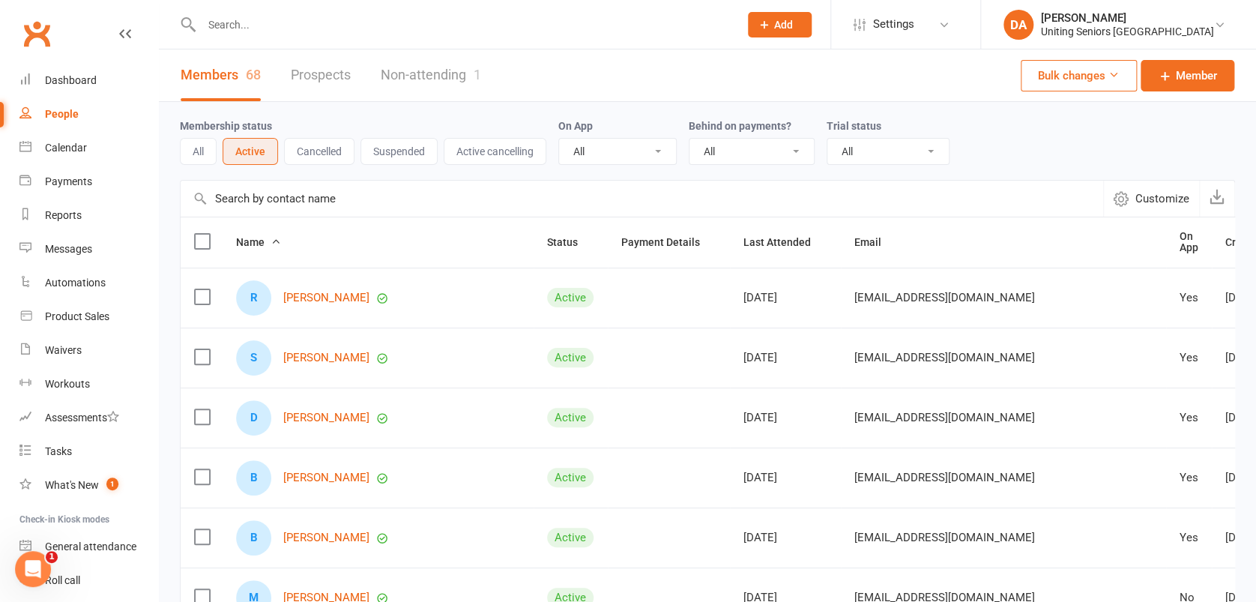
click at [197, 145] on button "All" at bounding box center [198, 151] width 37 height 27
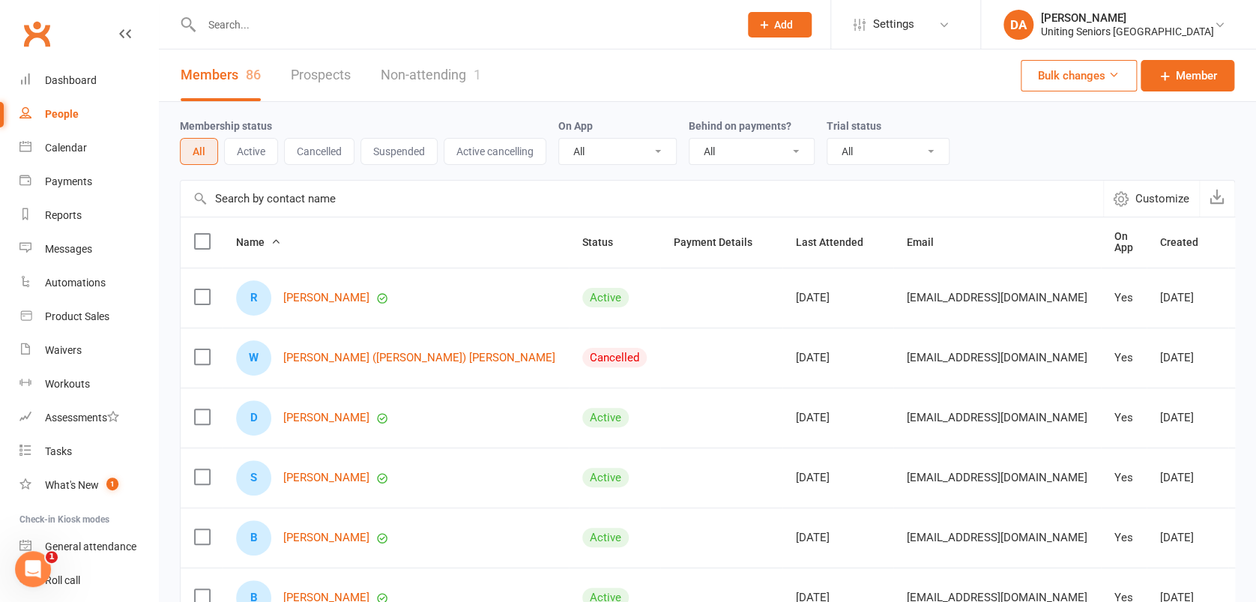
click at [324, 148] on button "Cancelled" at bounding box center [319, 151] width 70 height 27
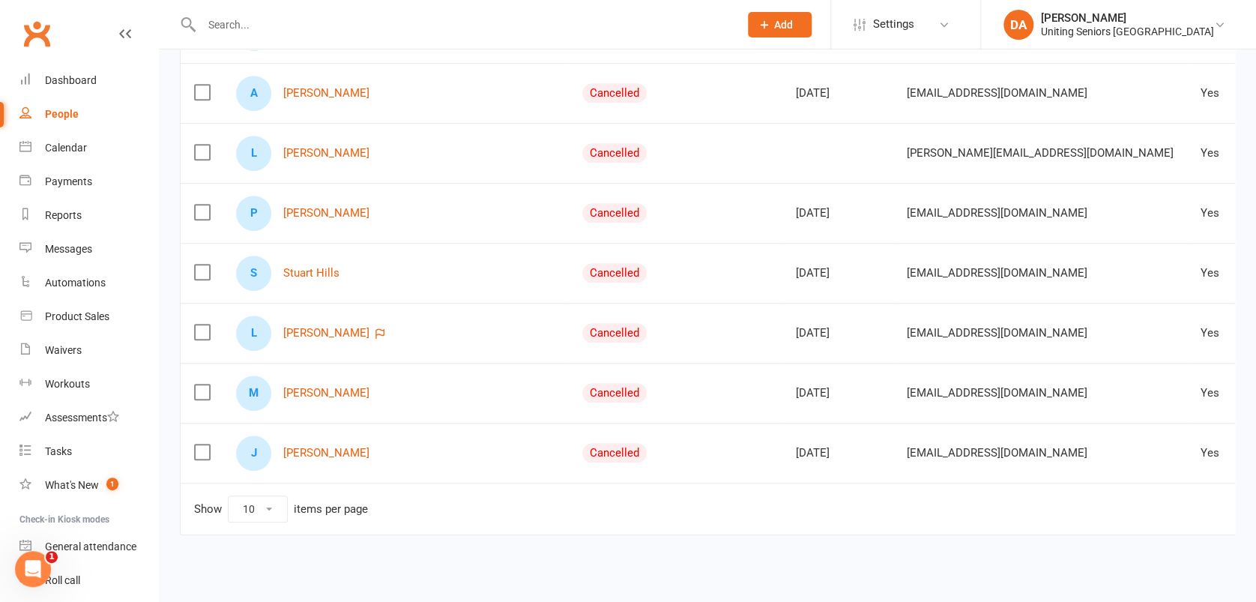
scroll to position [391, 0]
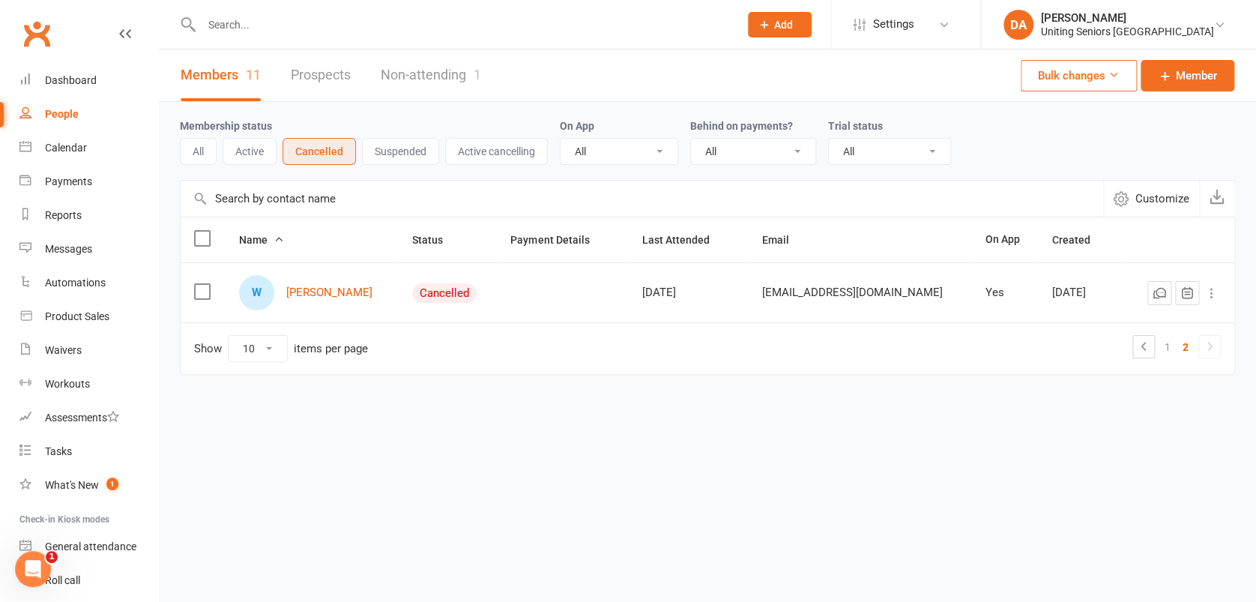
scroll to position [0, 0]
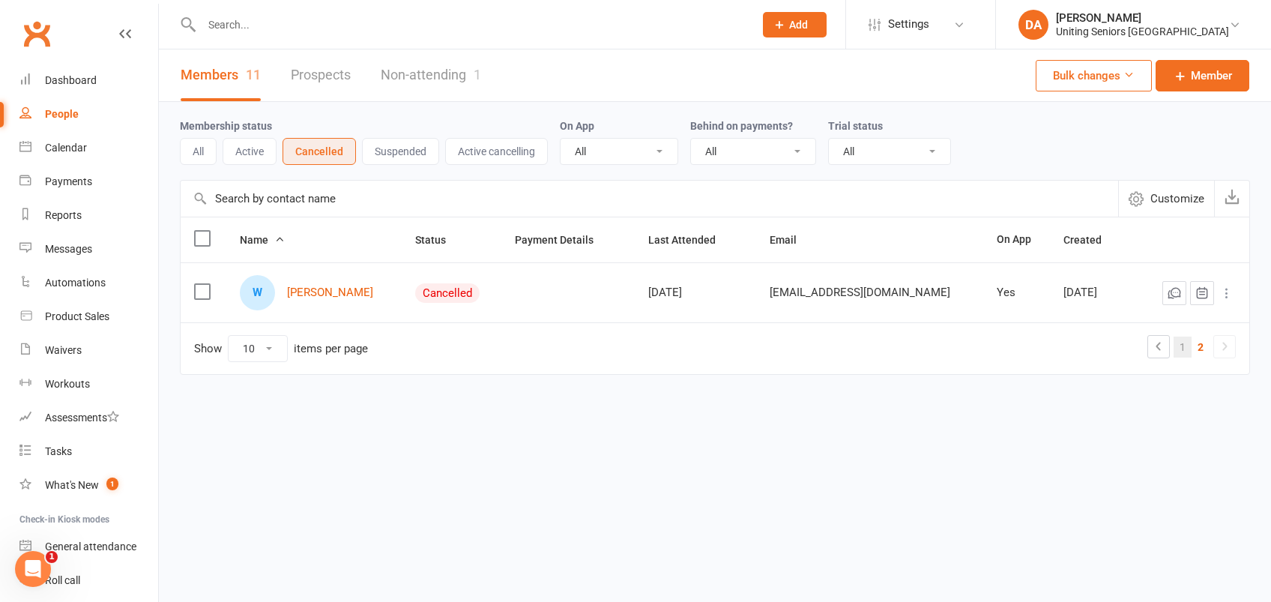
click at [1184, 348] on link "1" at bounding box center [1182, 346] width 18 height 21
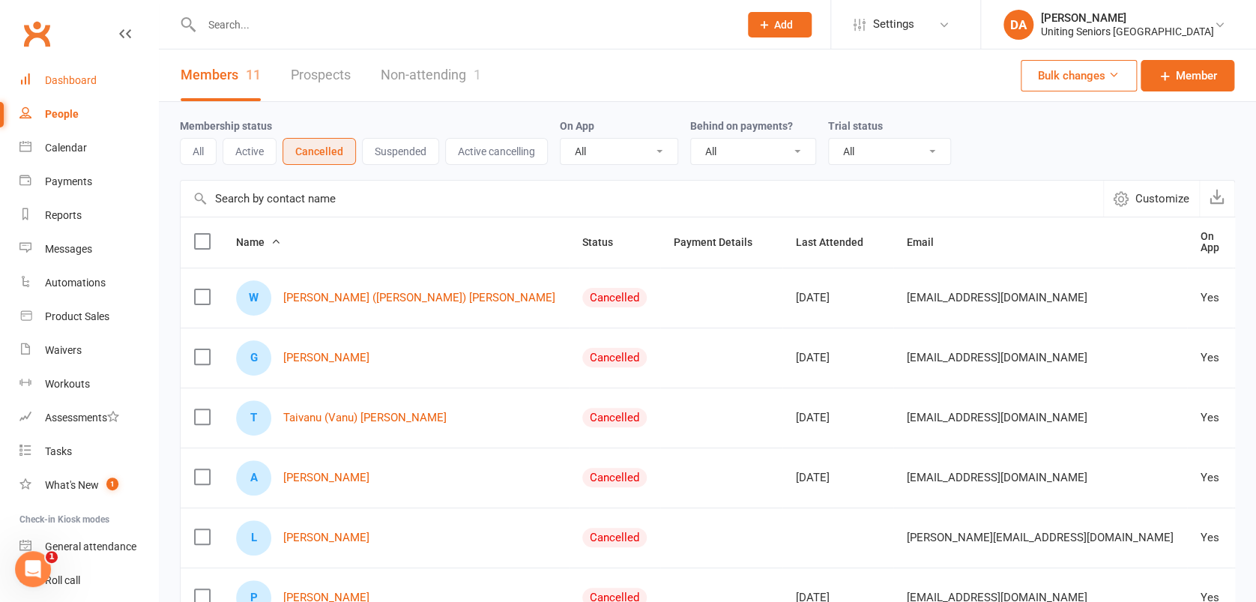
click at [88, 74] on div "Dashboard" at bounding box center [71, 80] width 52 height 12
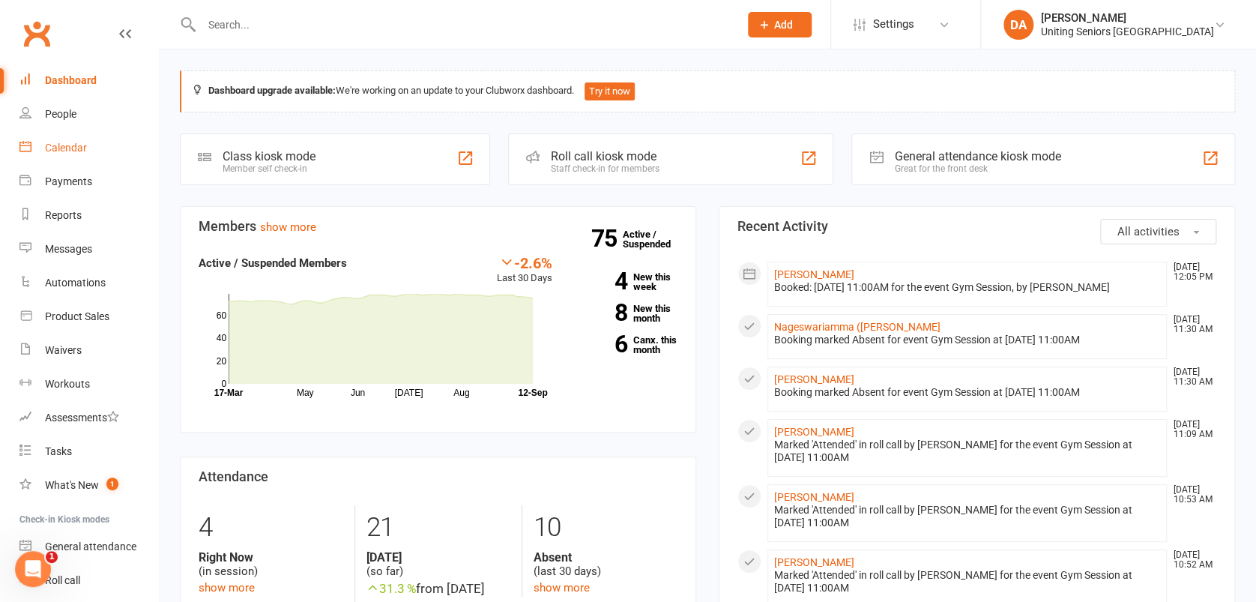
click at [76, 140] on link "Calendar" at bounding box center [88, 148] width 139 height 34
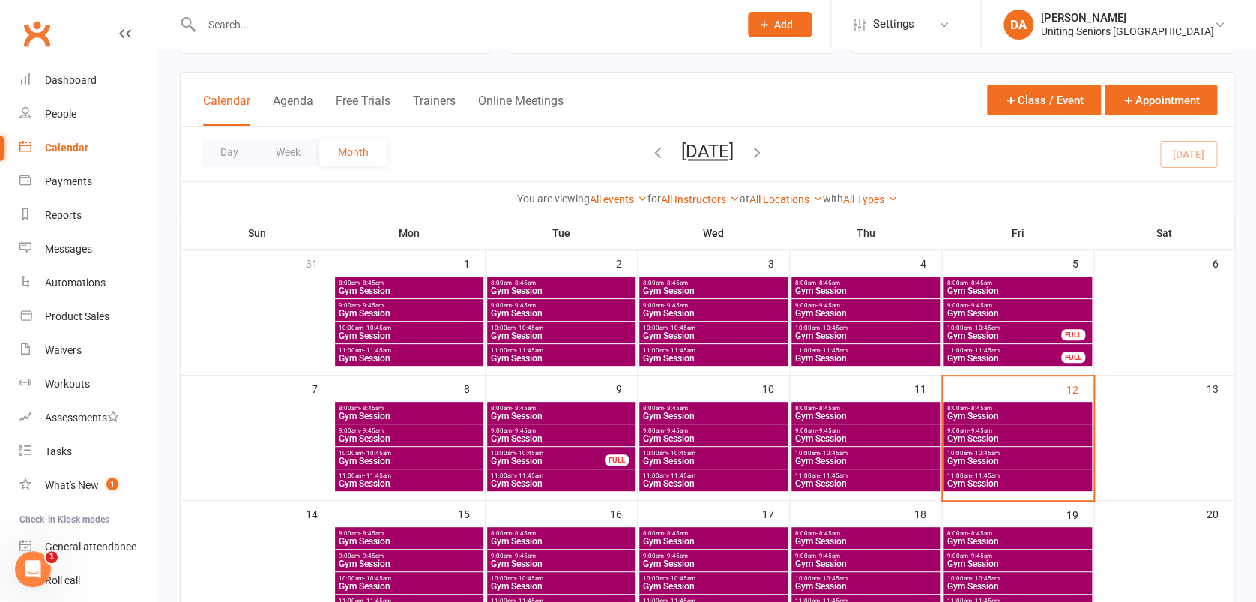
scroll to position [100, 0]
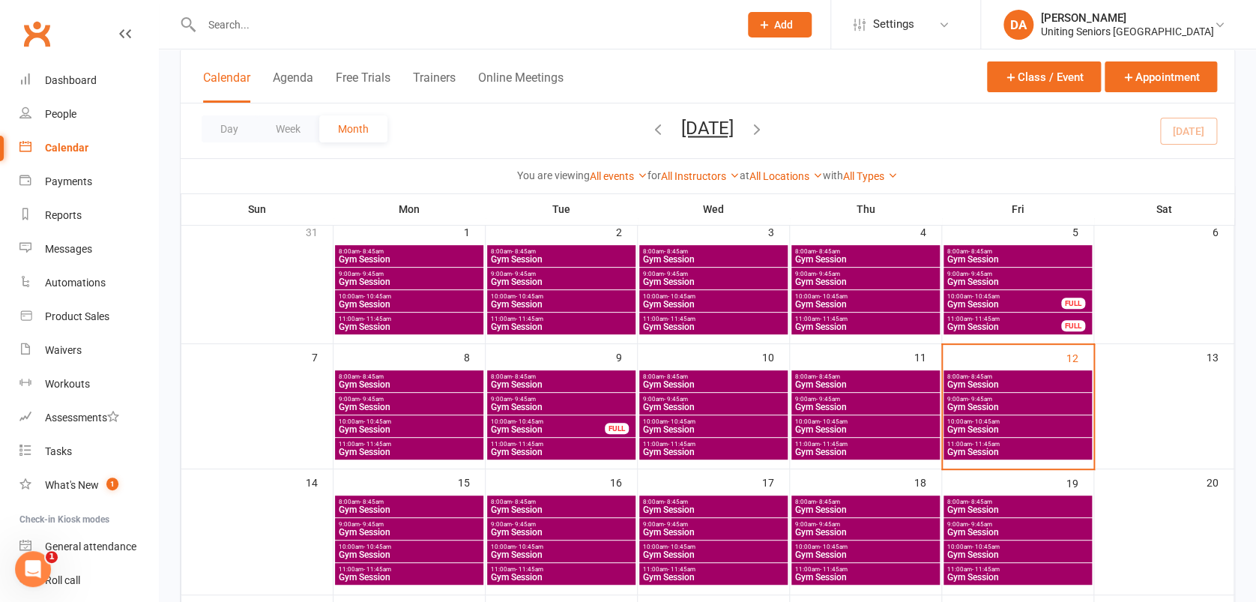
click at [577, 572] on span "Gym Session" at bounding box center [561, 576] width 142 height 9
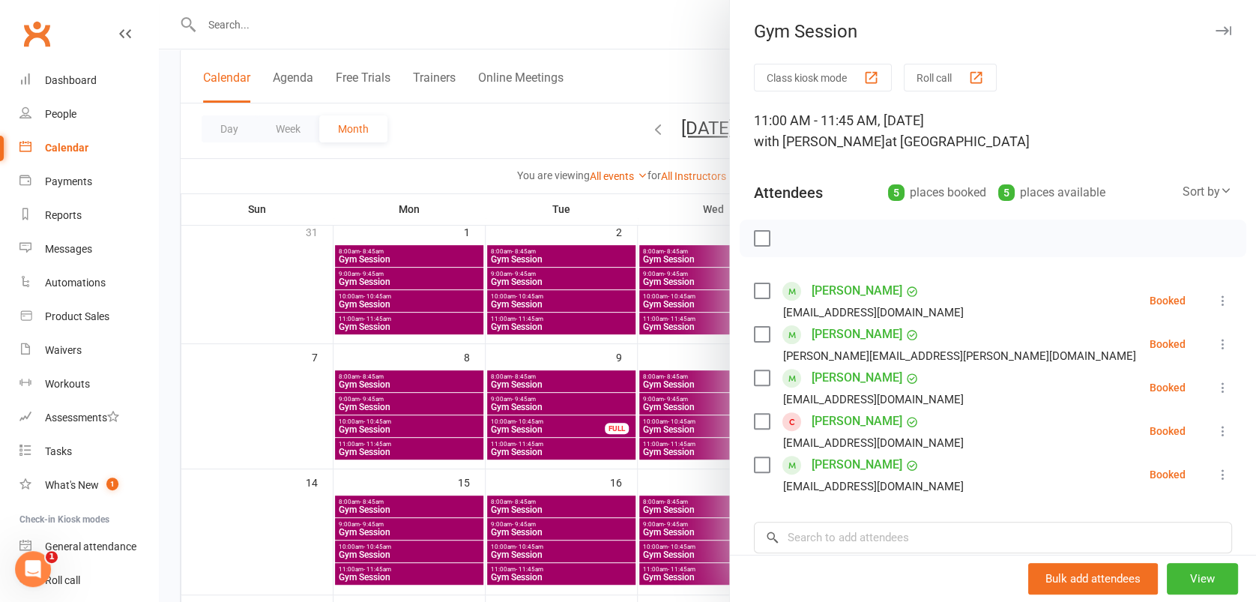
click at [1215, 31] on icon "button" at bounding box center [1223, 30] width 16 height 9
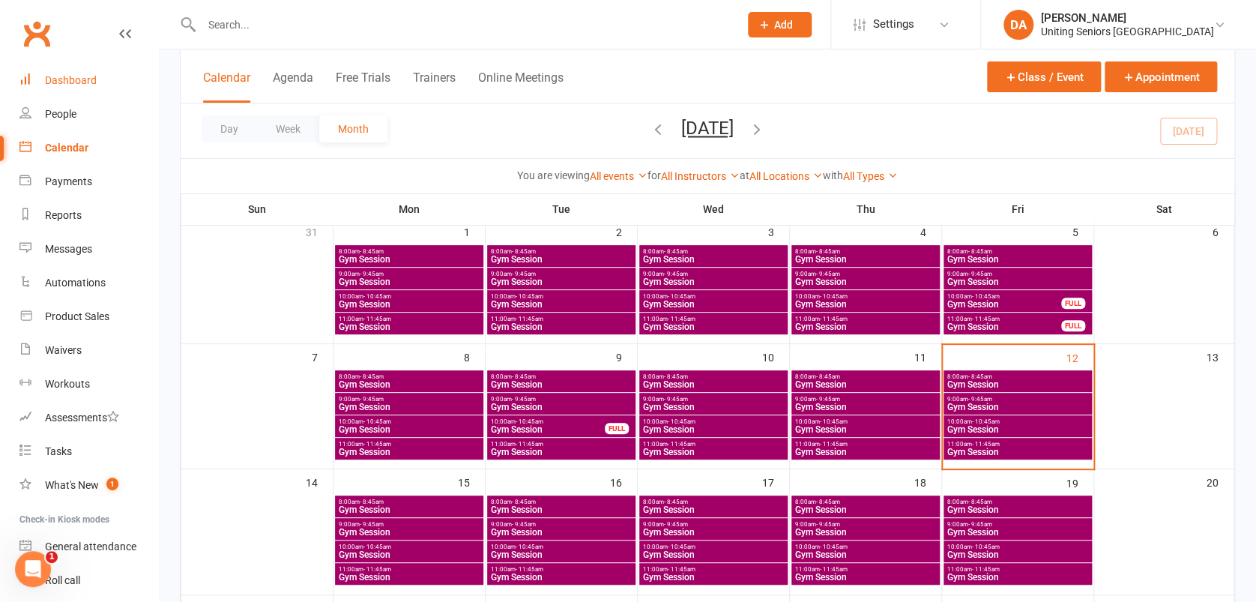
click at [86, 66] on link "Dashboard" at bounding box center [88, 81] width 139 height 34
